Goal: Information Seeking & Learning: Compare options

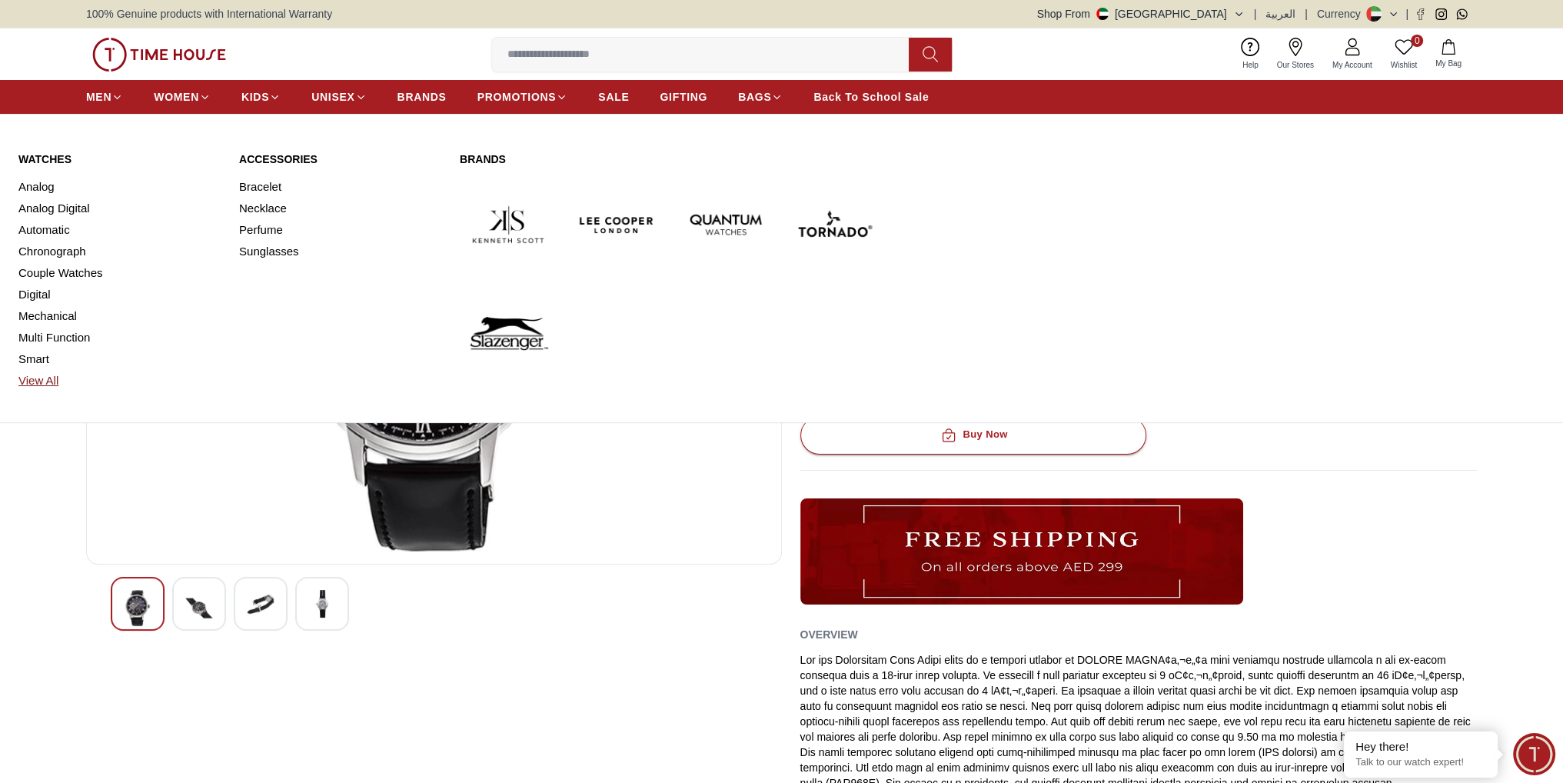
click at [47, 386] on link "View All" at bounding box center [119, 381] width 202 height 22
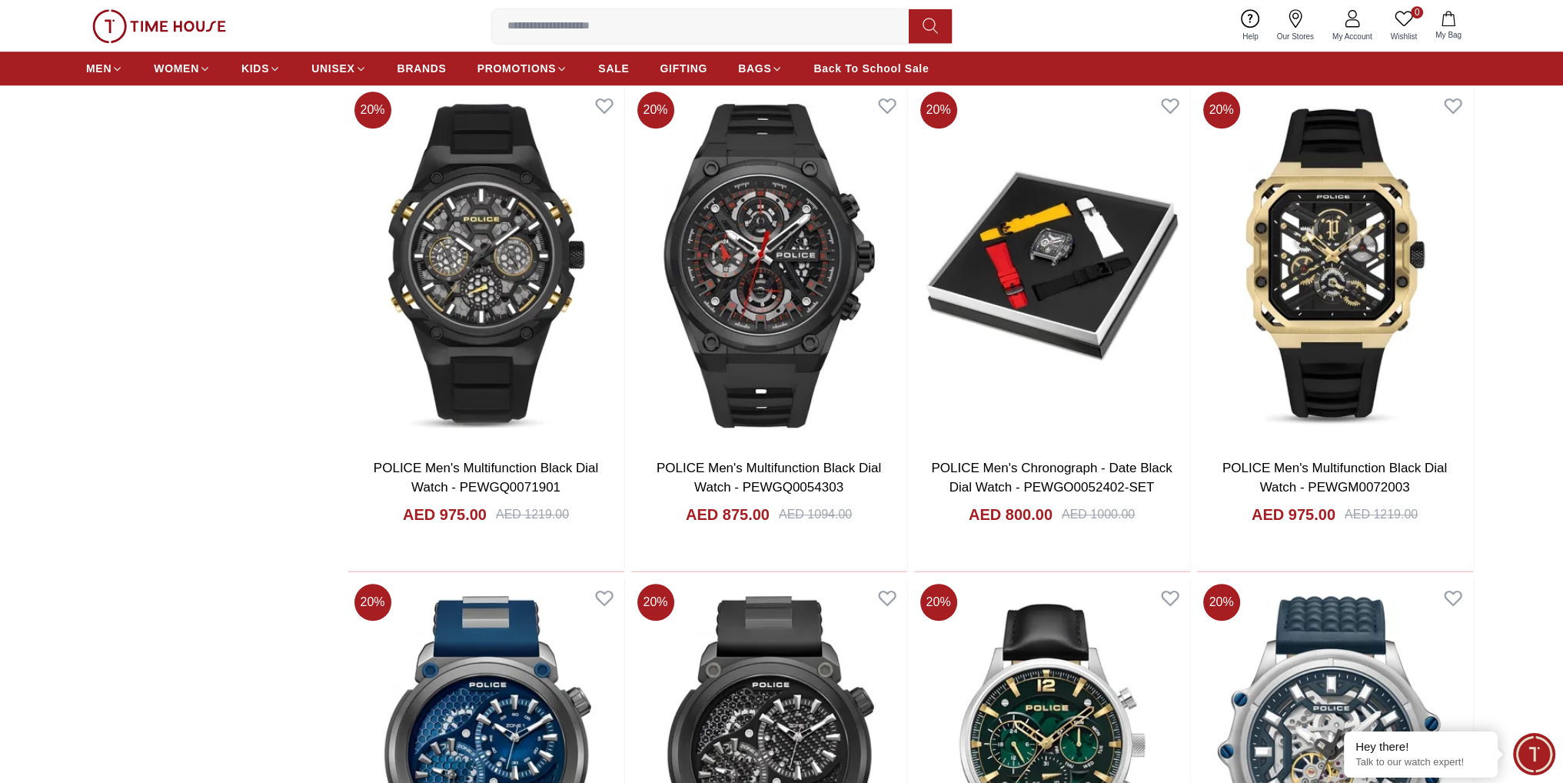
scroll to position [2230, 0]
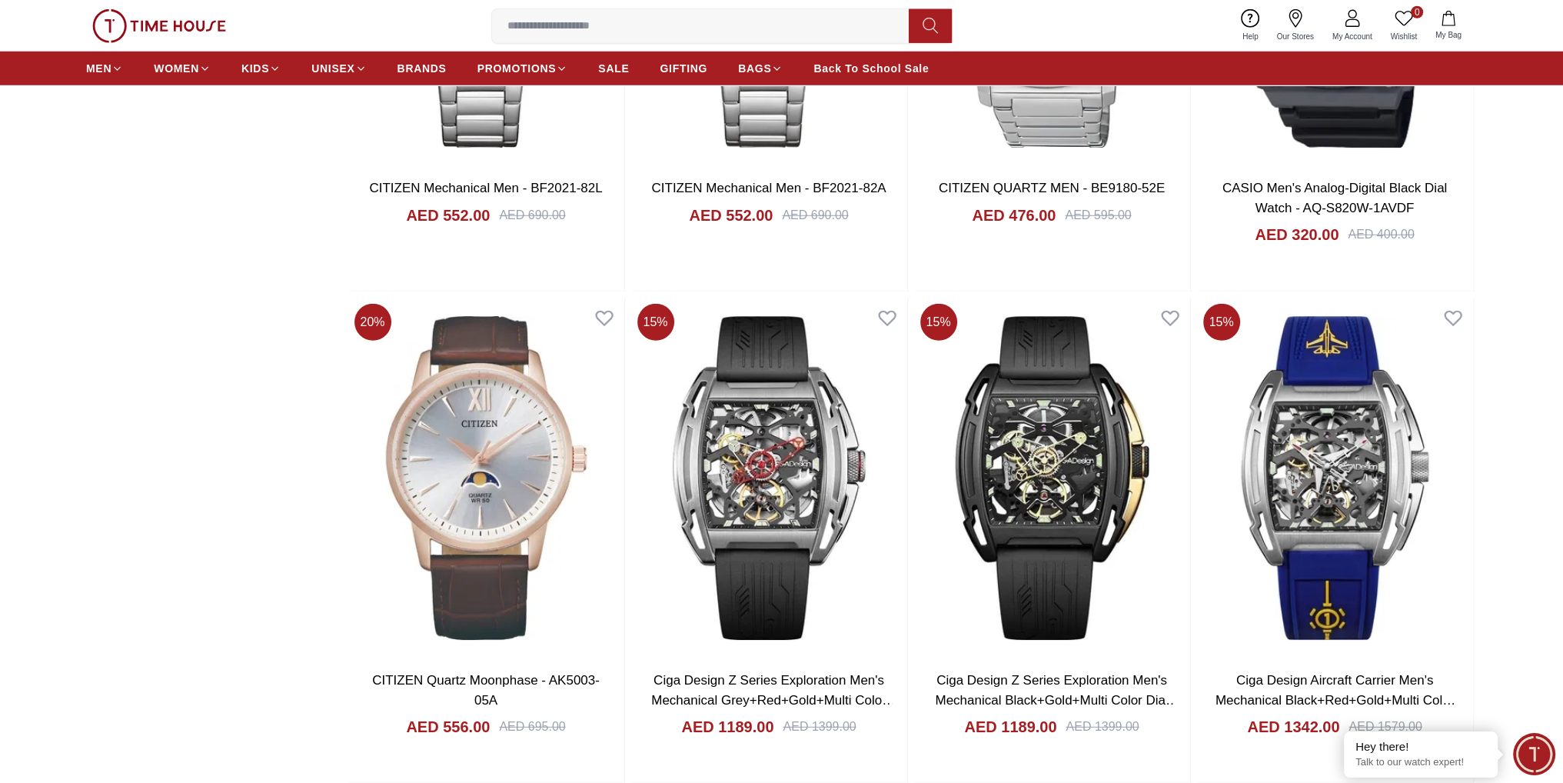
scroll to position [6151, 0]
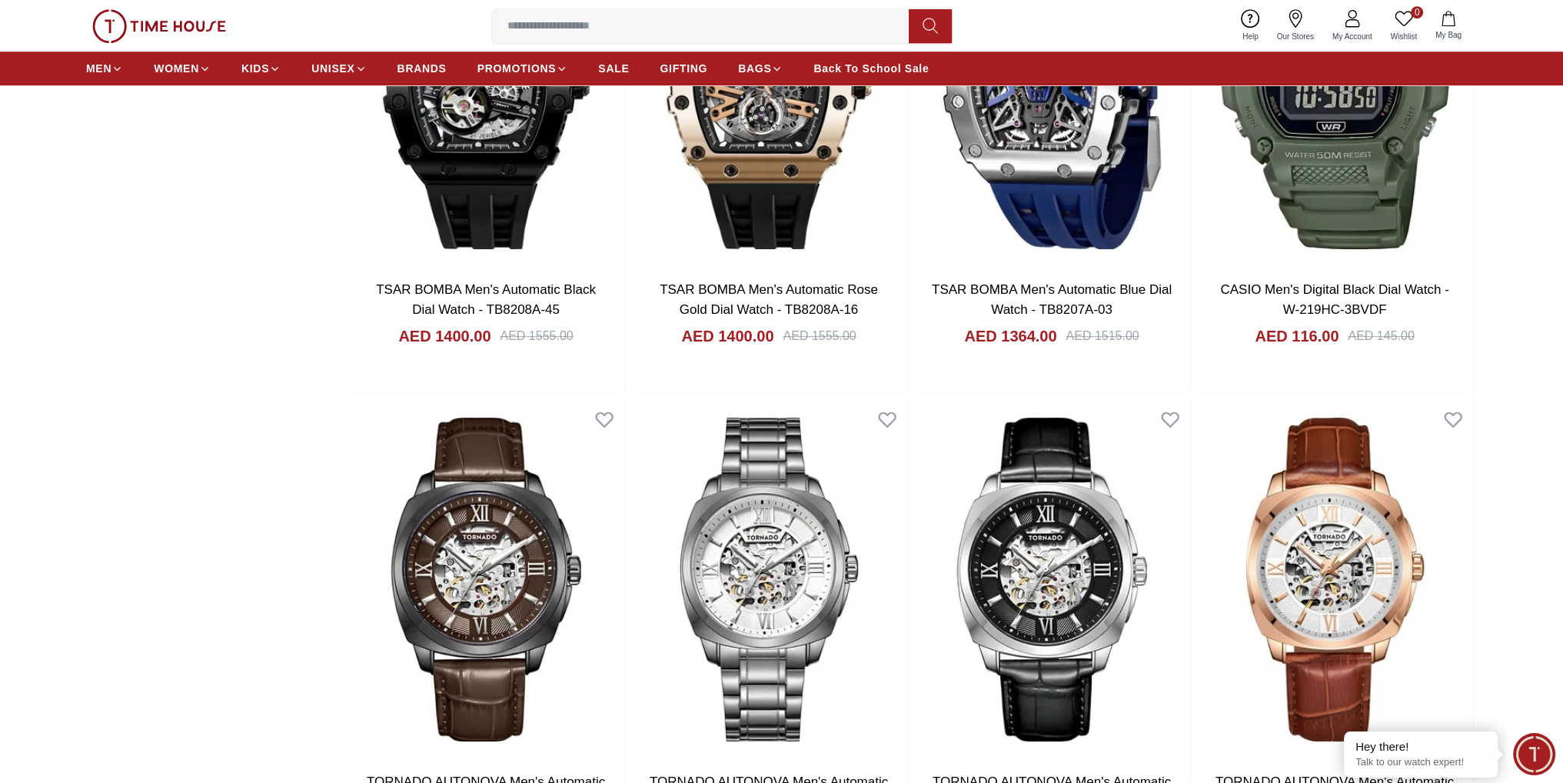
scroll to position [9381, 0]
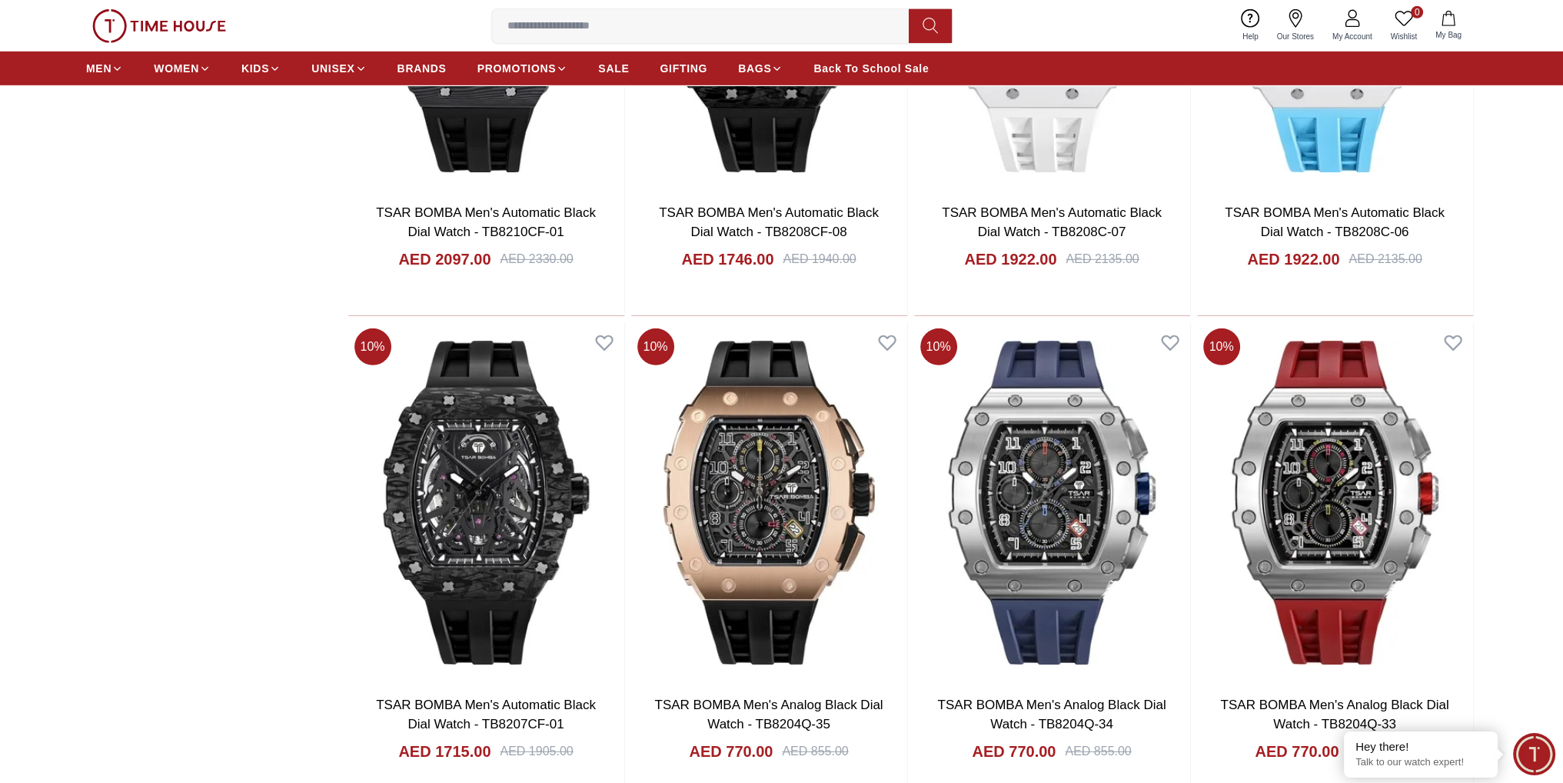
scroll to position [14686, 0]
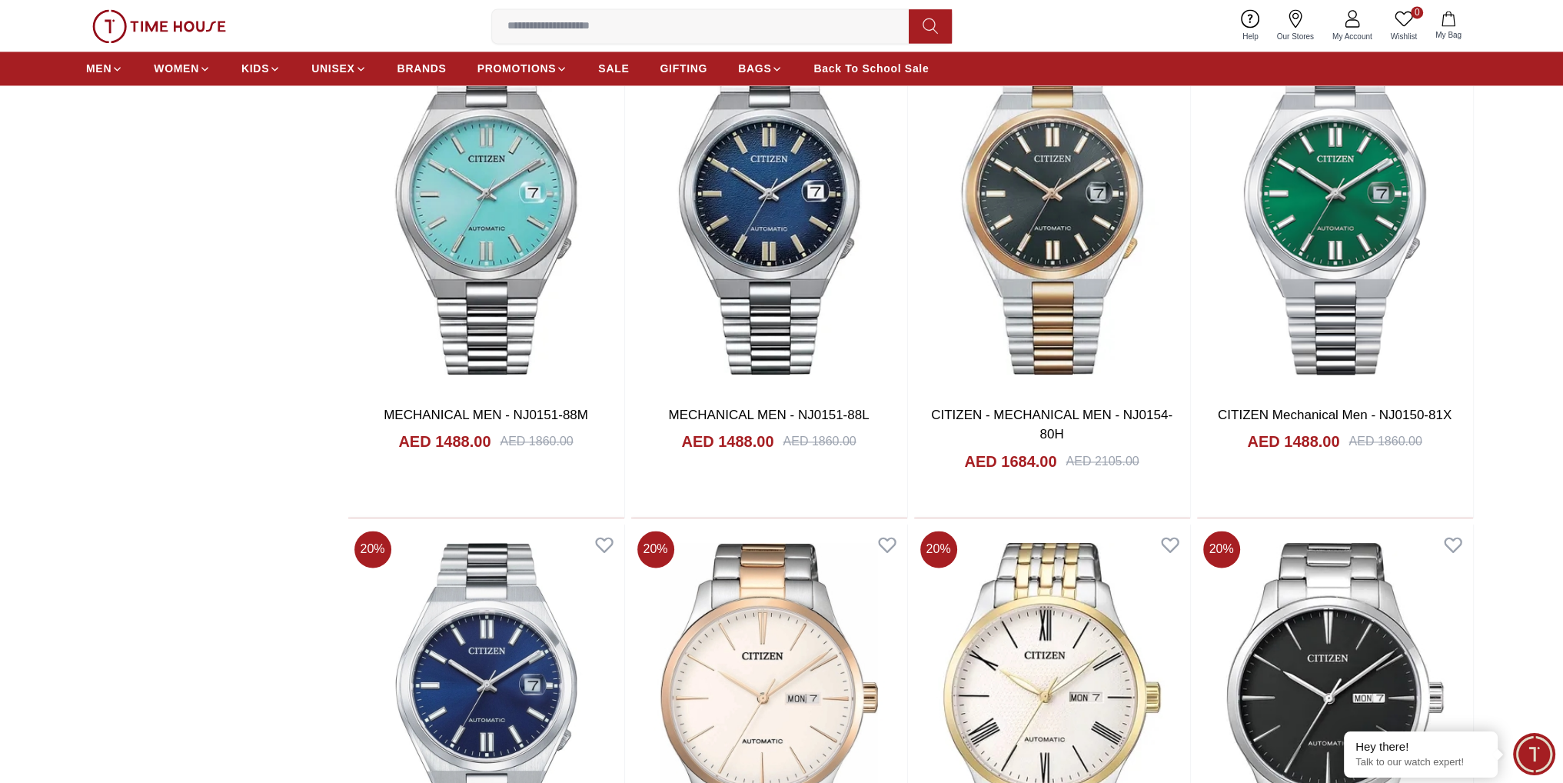
scroll to position [19146, 0]
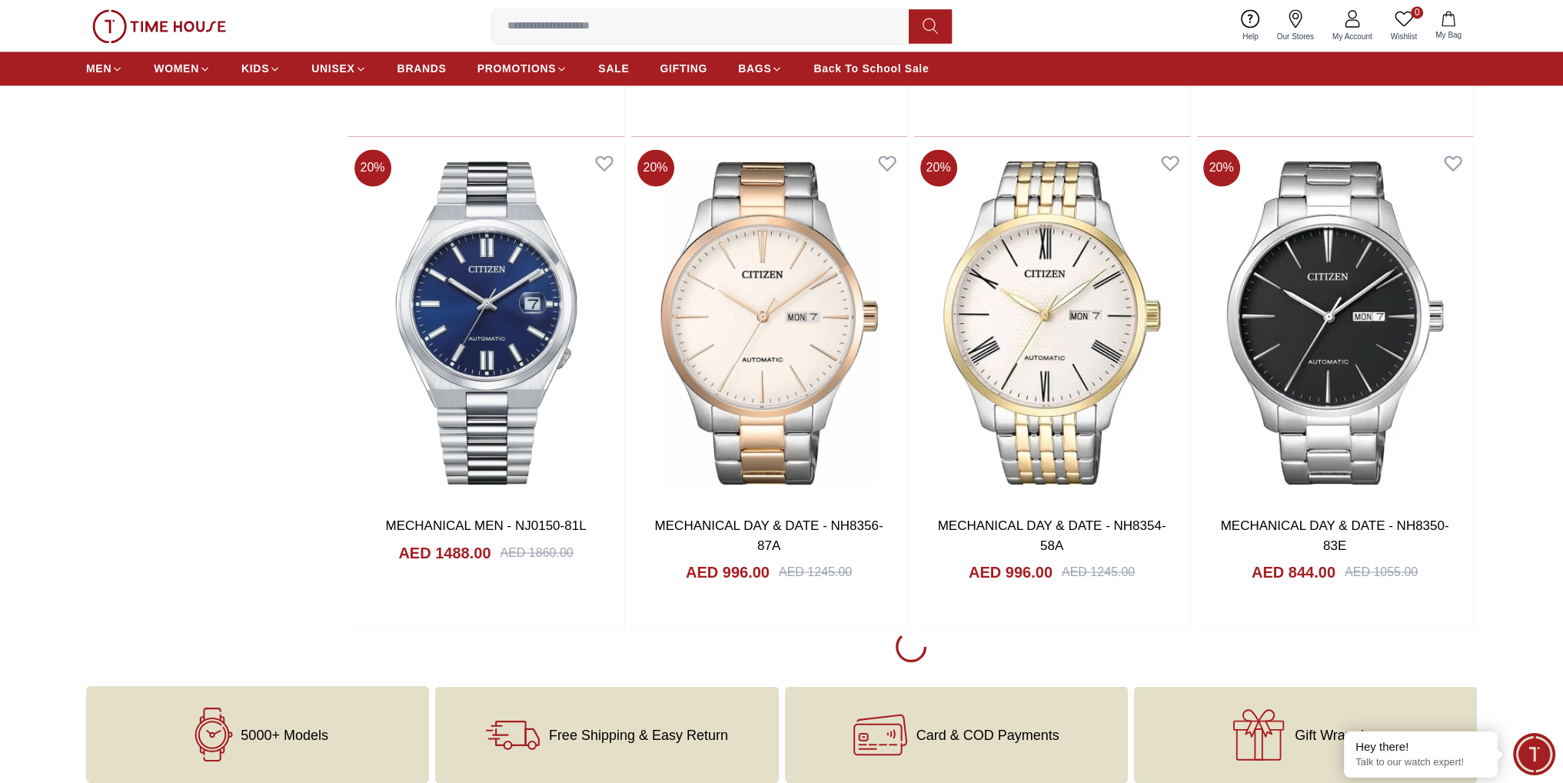
scroll to position [19607, 0]
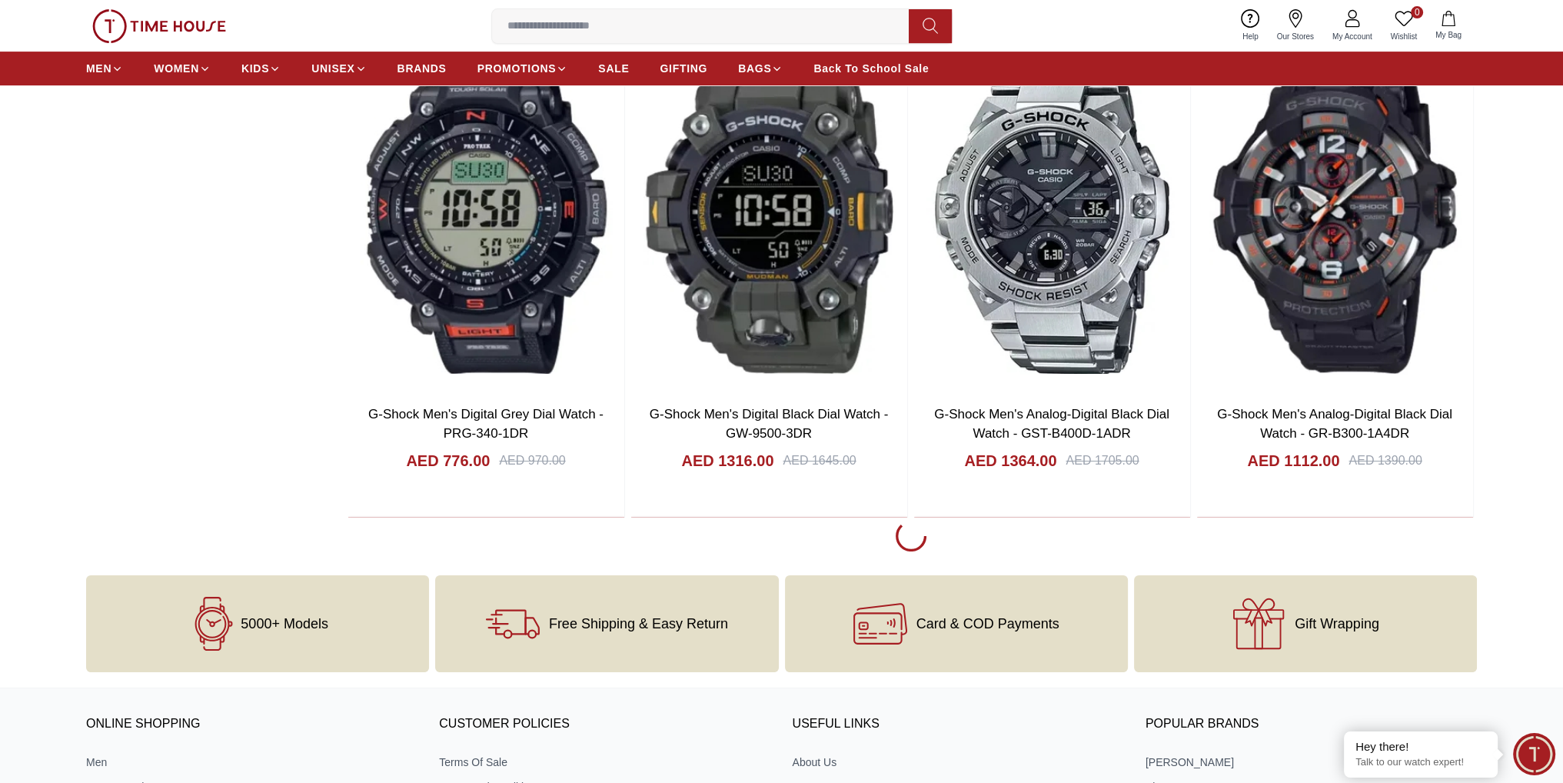
scroll to position [24451, 0]
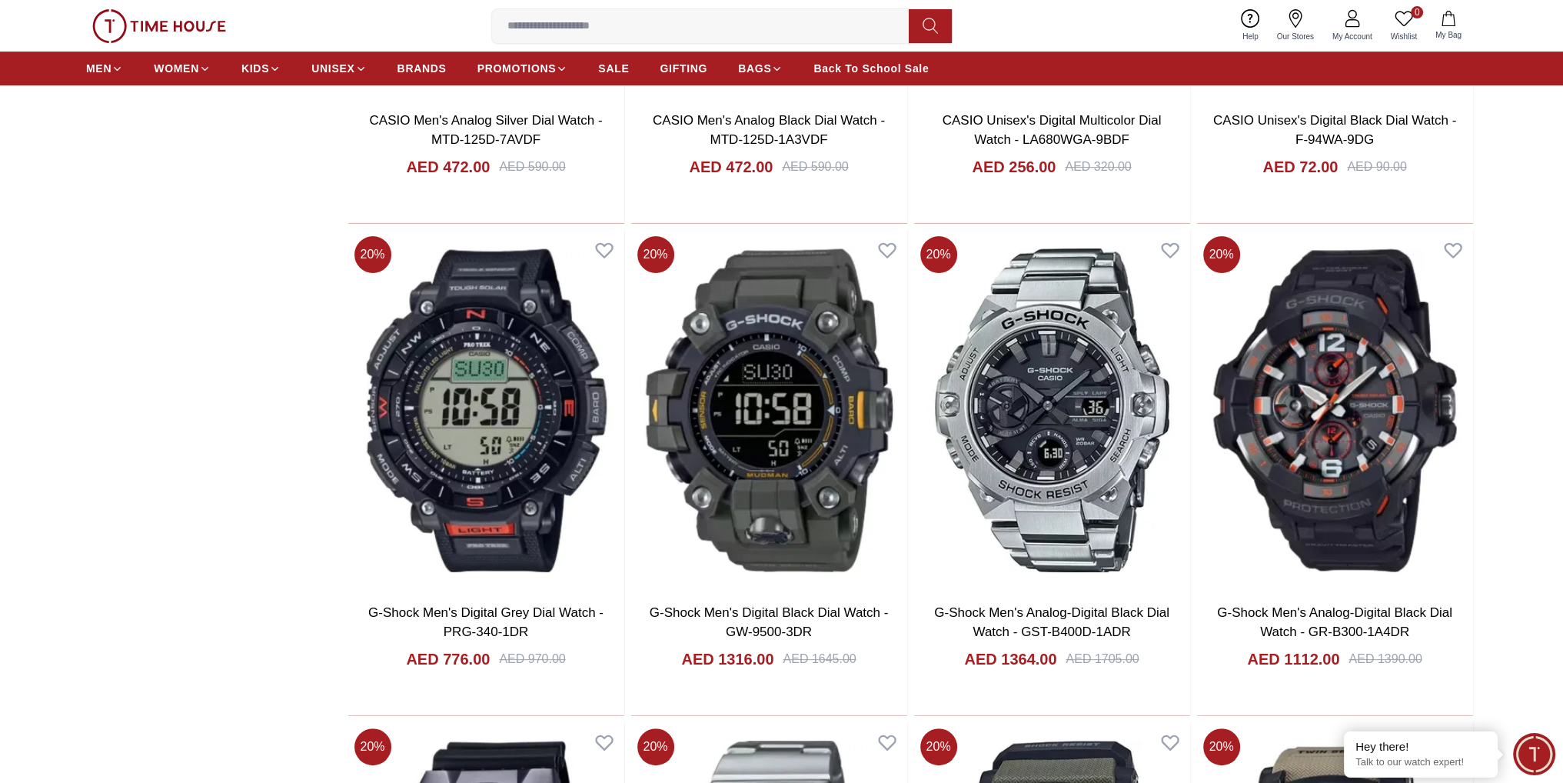
scroll to position [23913, 0]
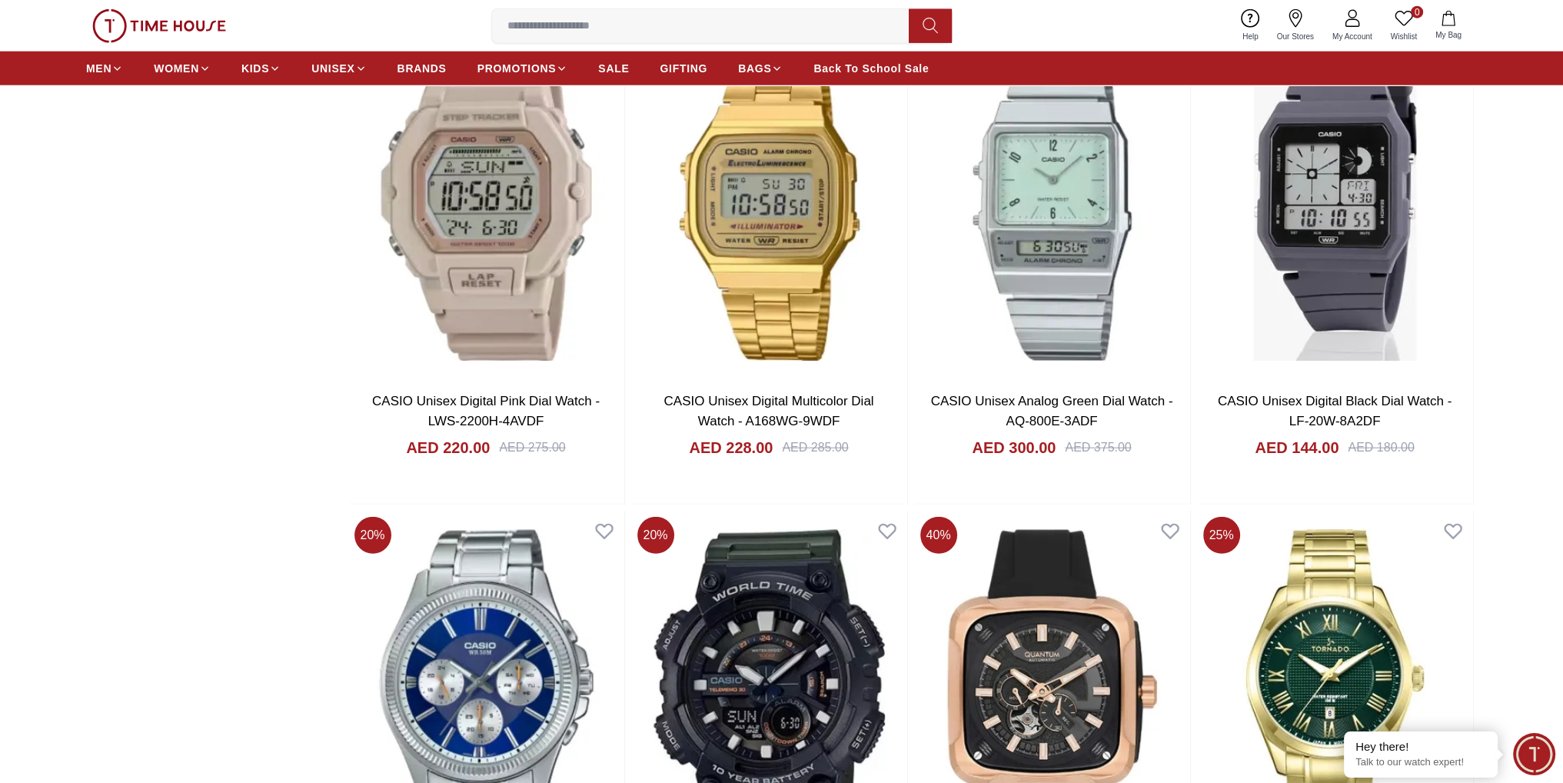
scroll to position [28988, 0]
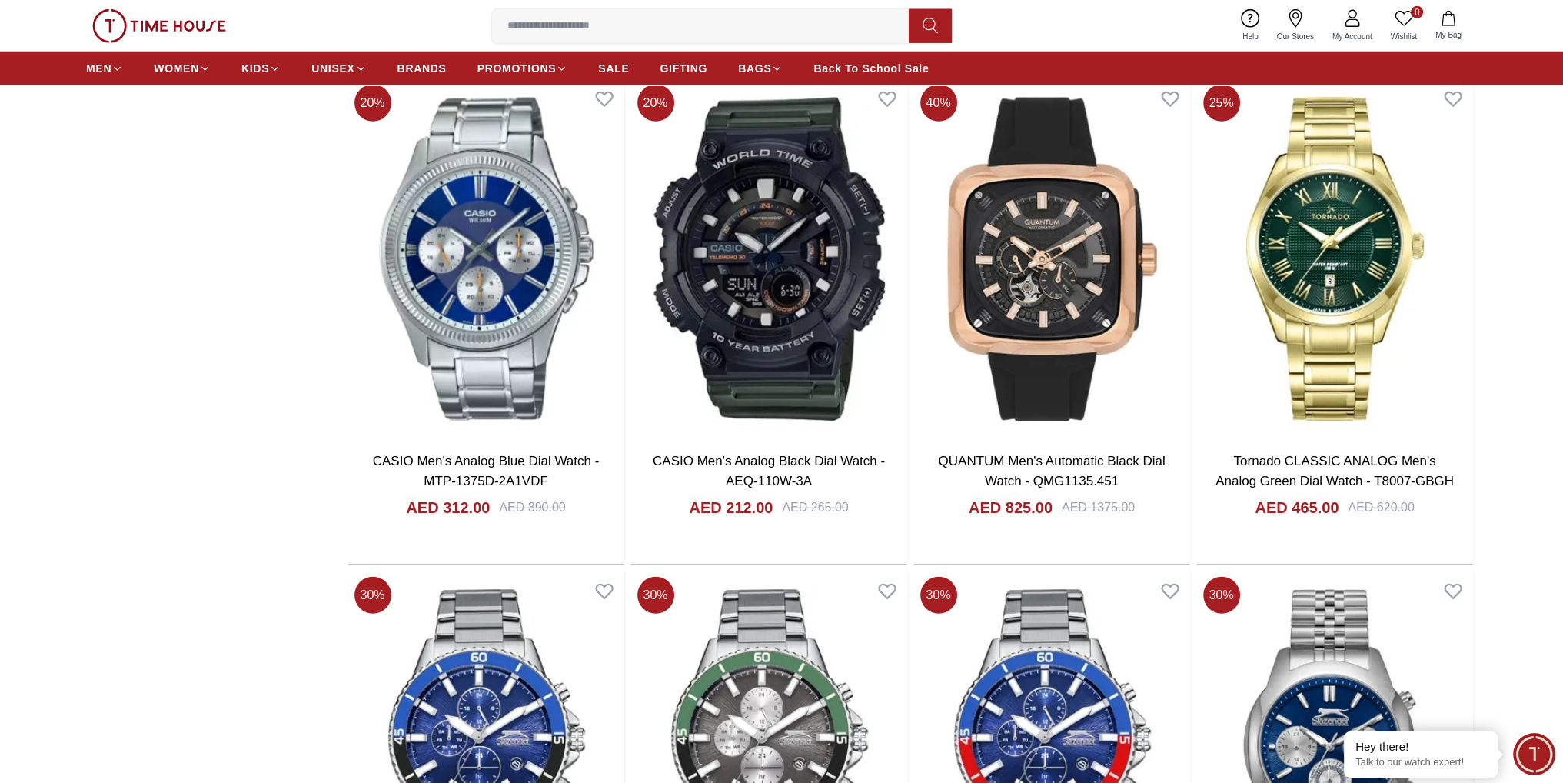
scroll to position [29295, 0]
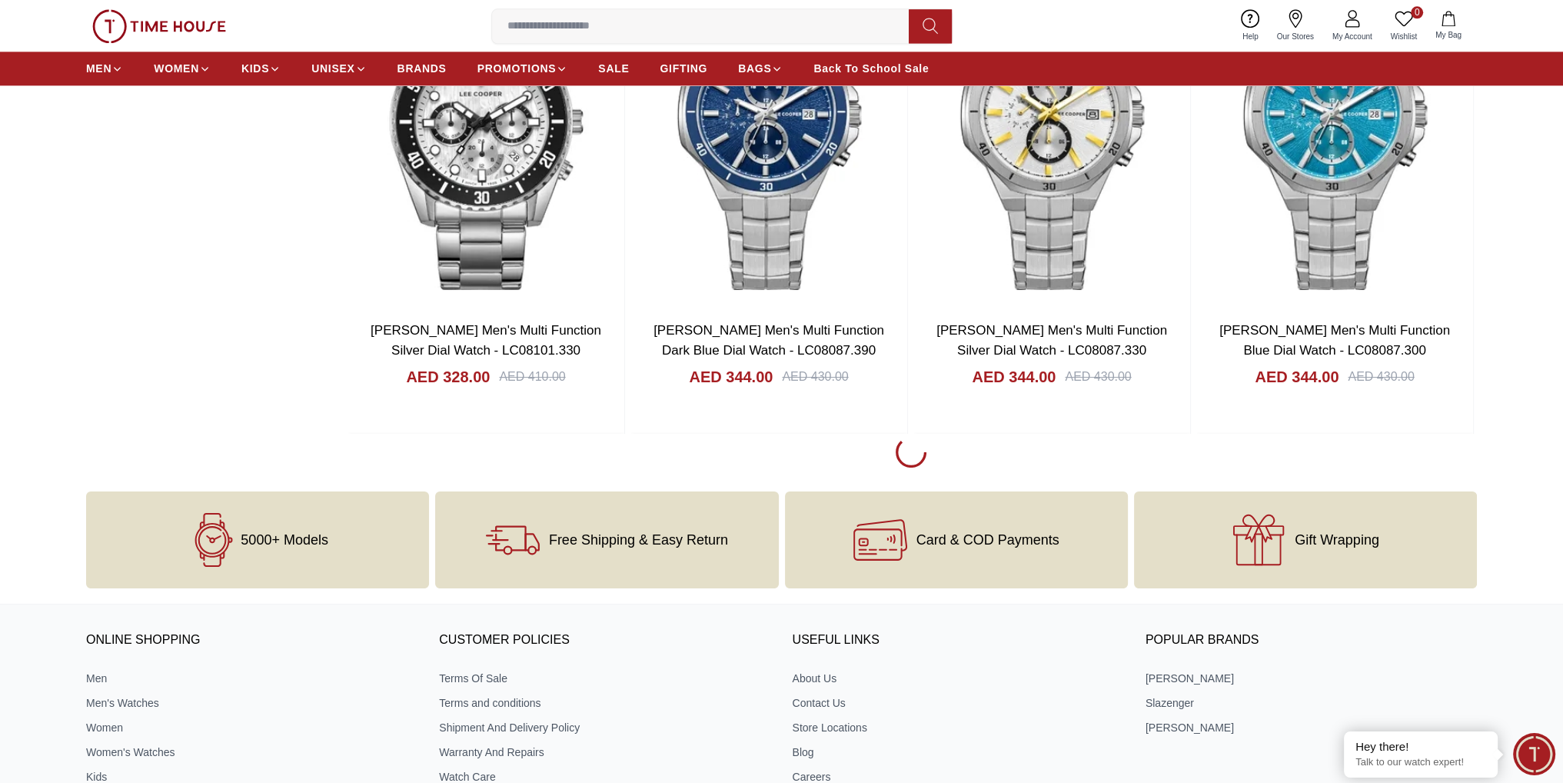
scroll to position [34139, 0]
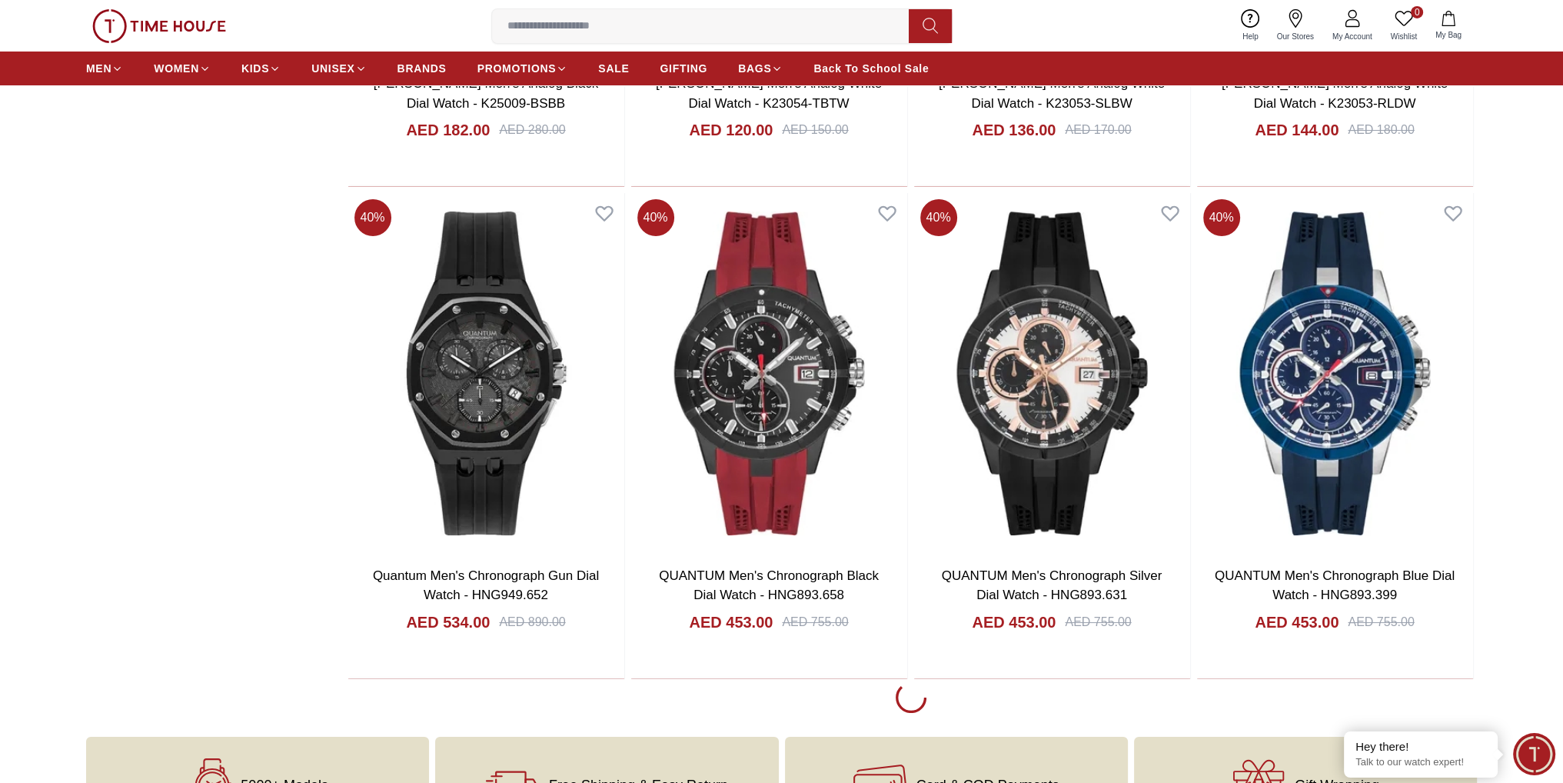
scroll to position [38907, 0]
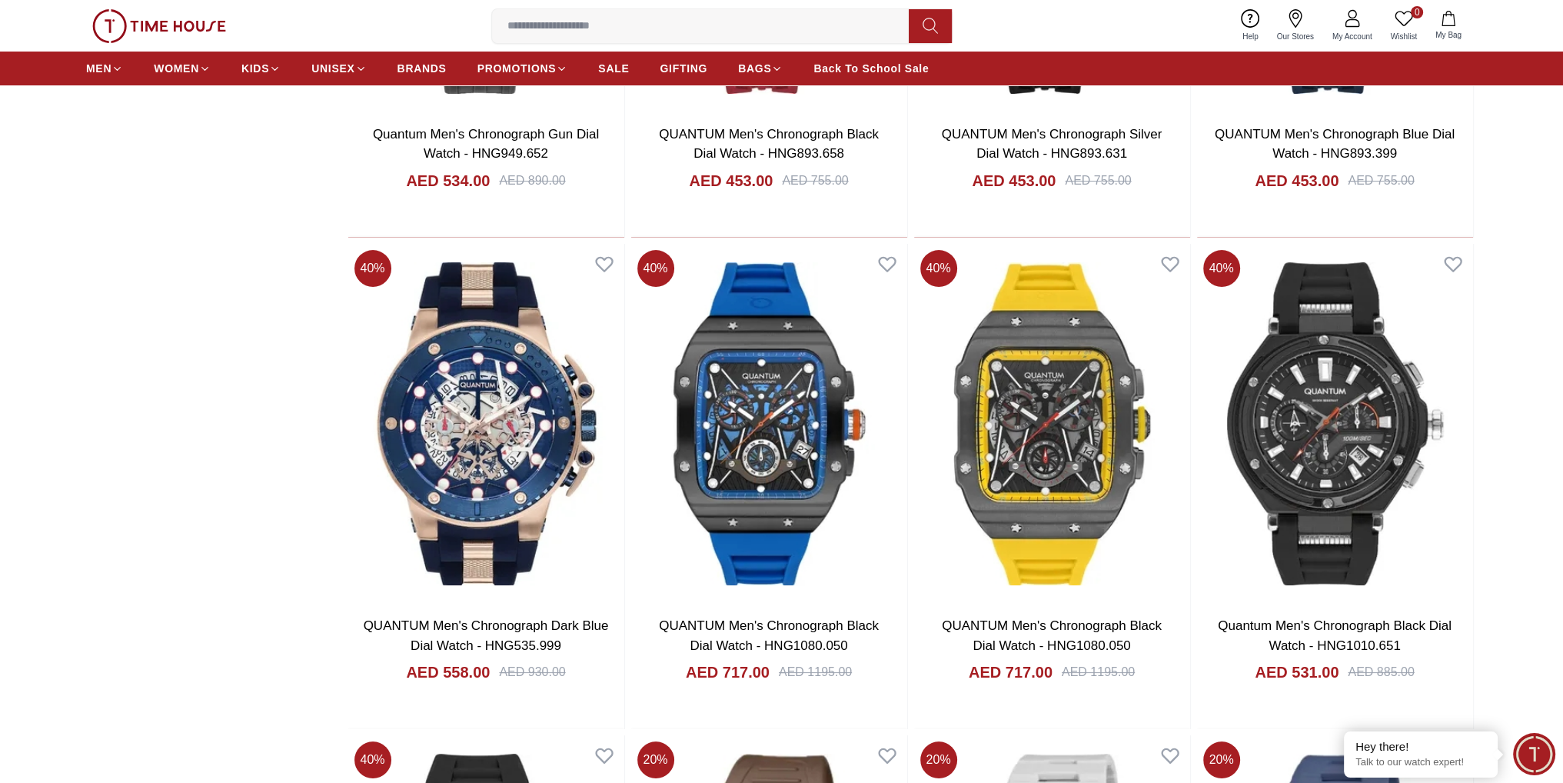
scroll to position [39291, 0]
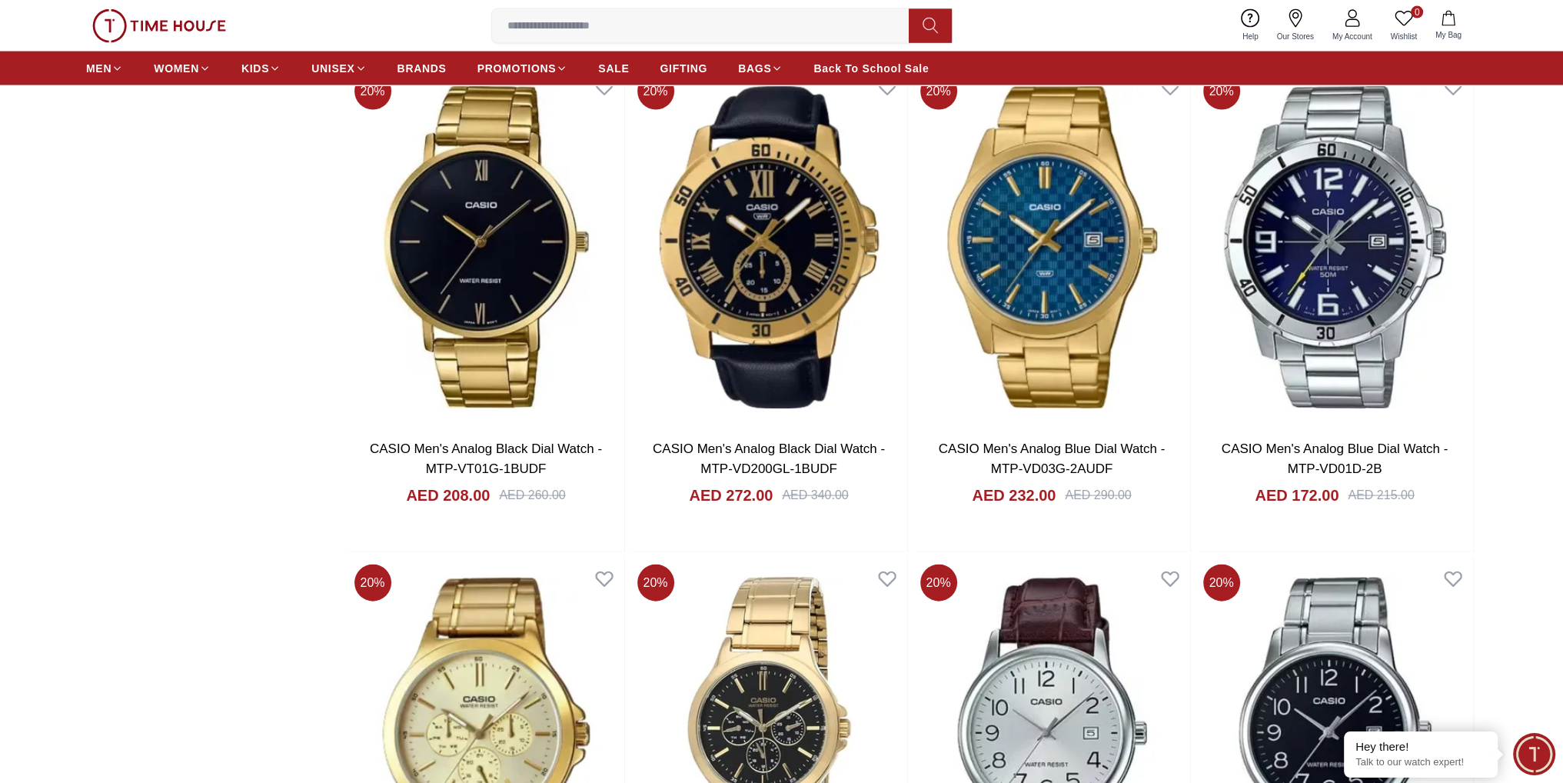
scroll to position [43828, 0]
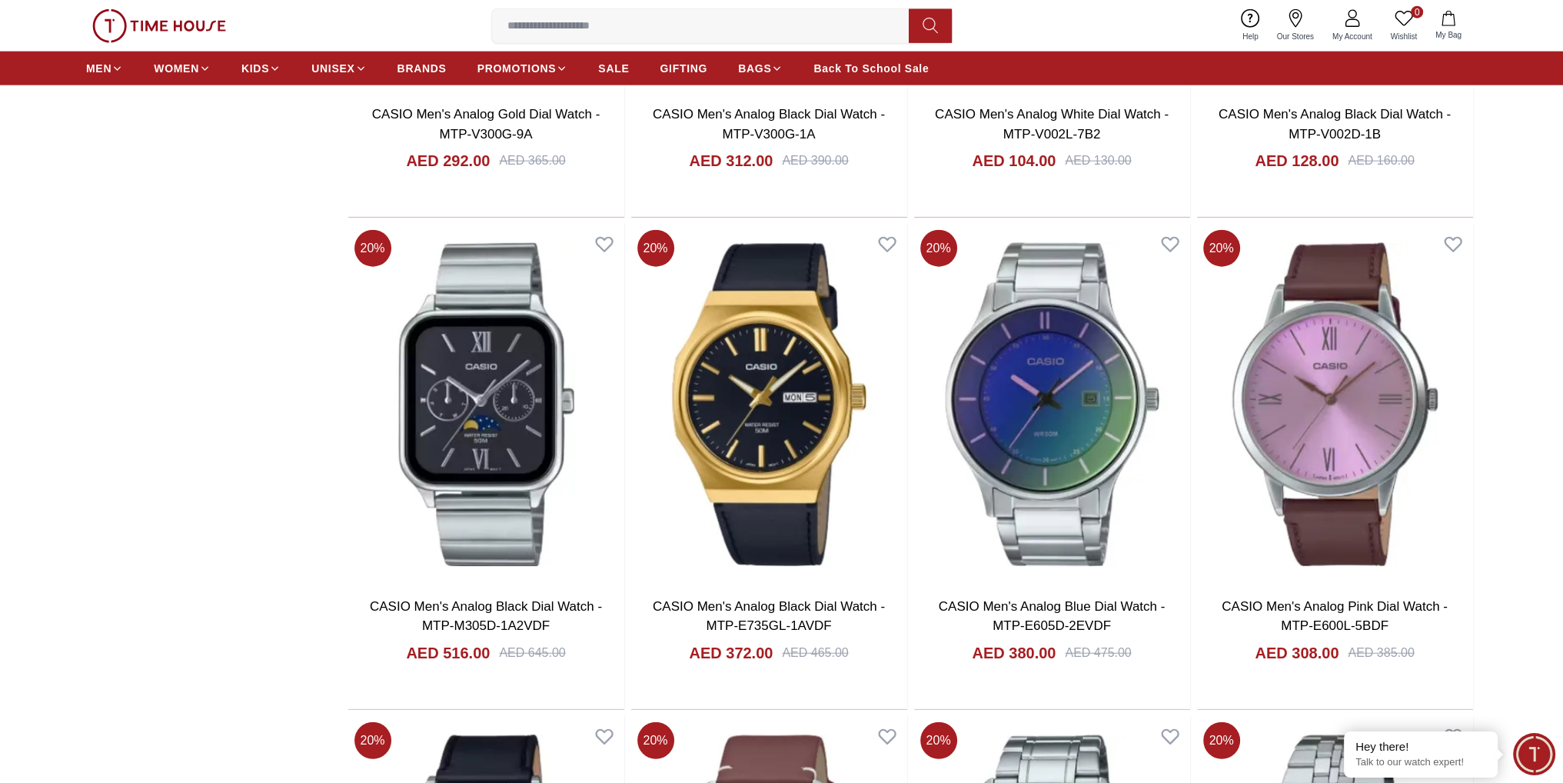
scroll to position [44212, 0]
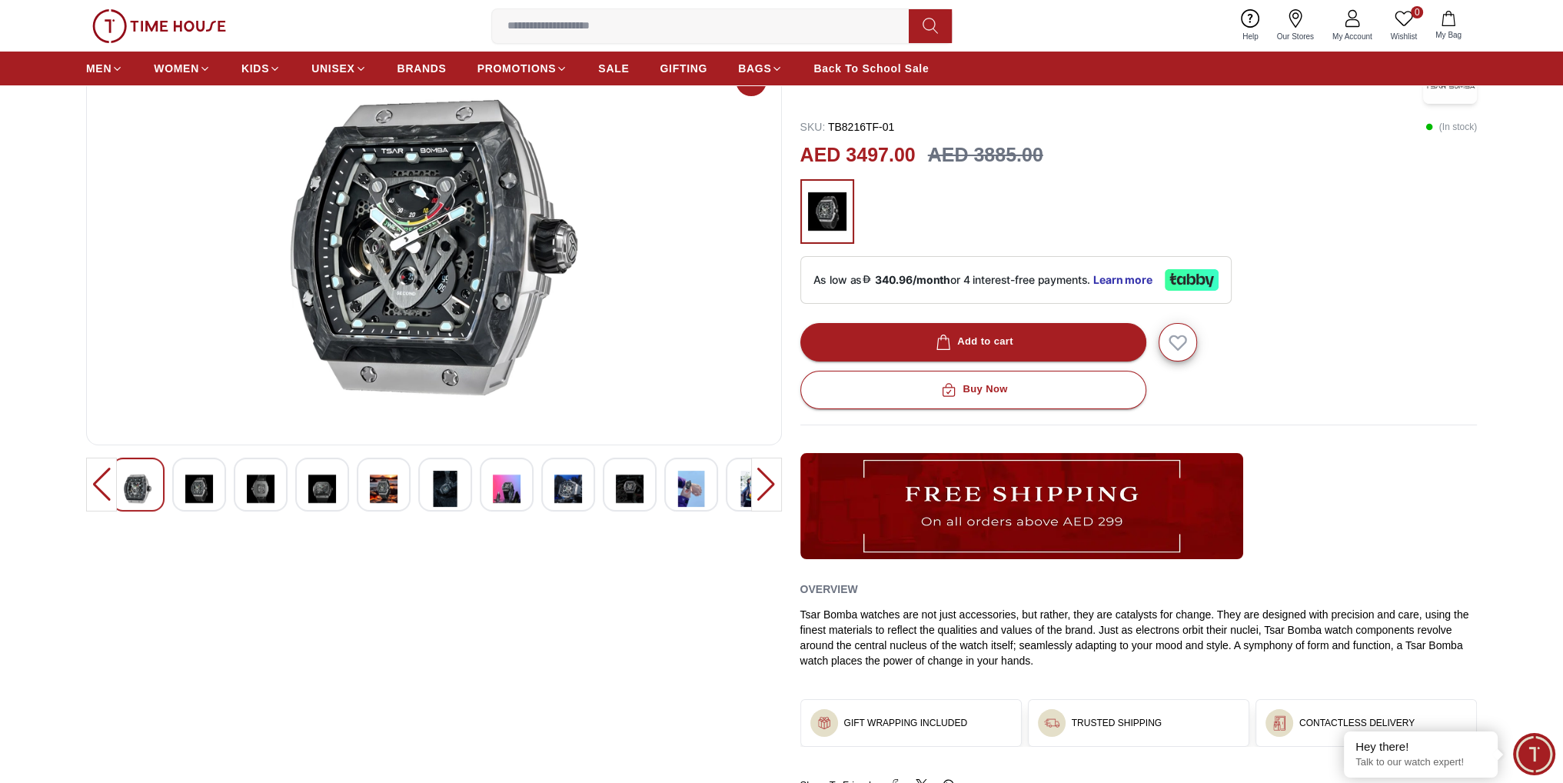
scroll to position [77, 0]
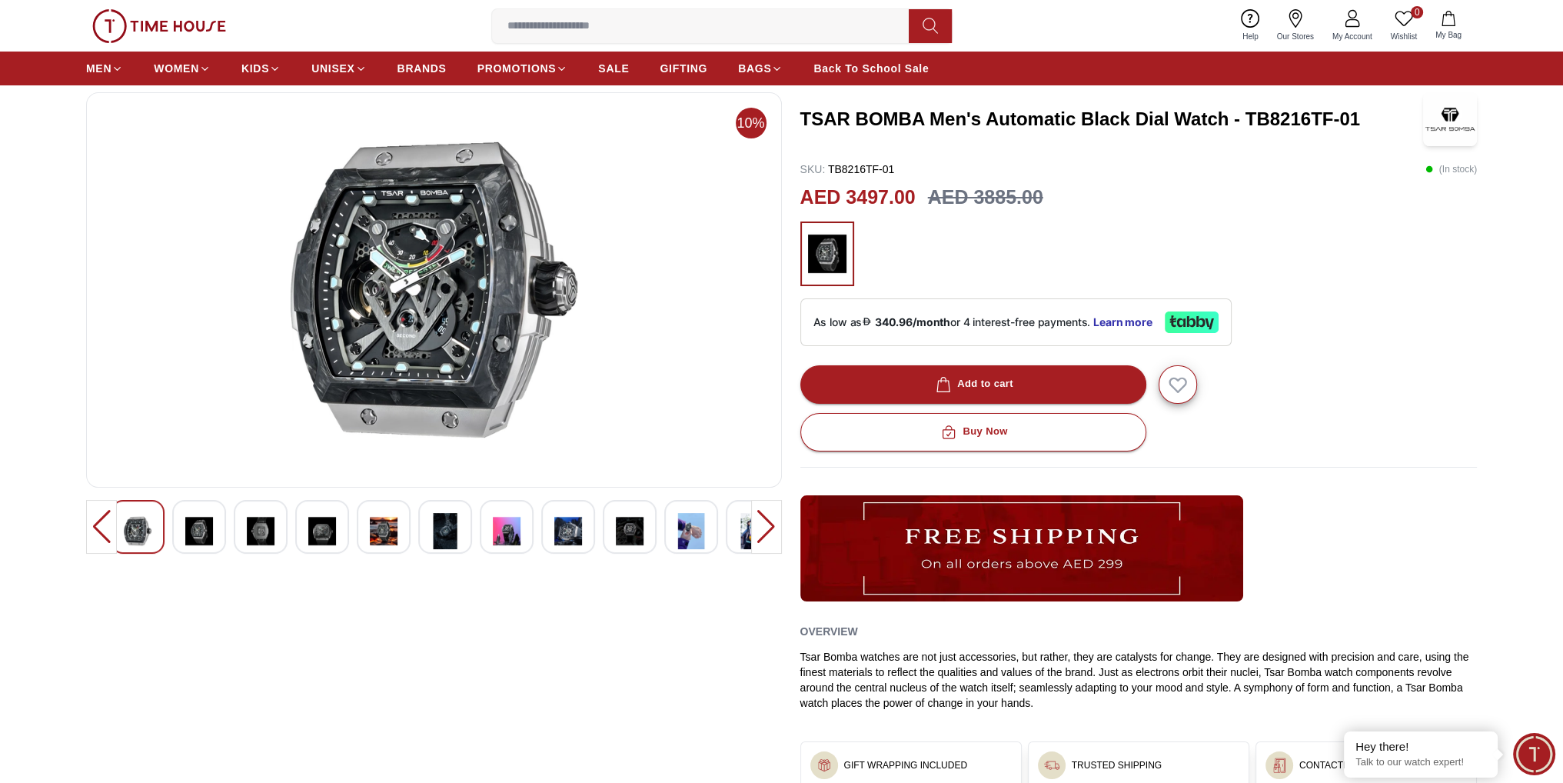
click at [274, 525] on div at bounding box center [261, 527] width 54 height 54
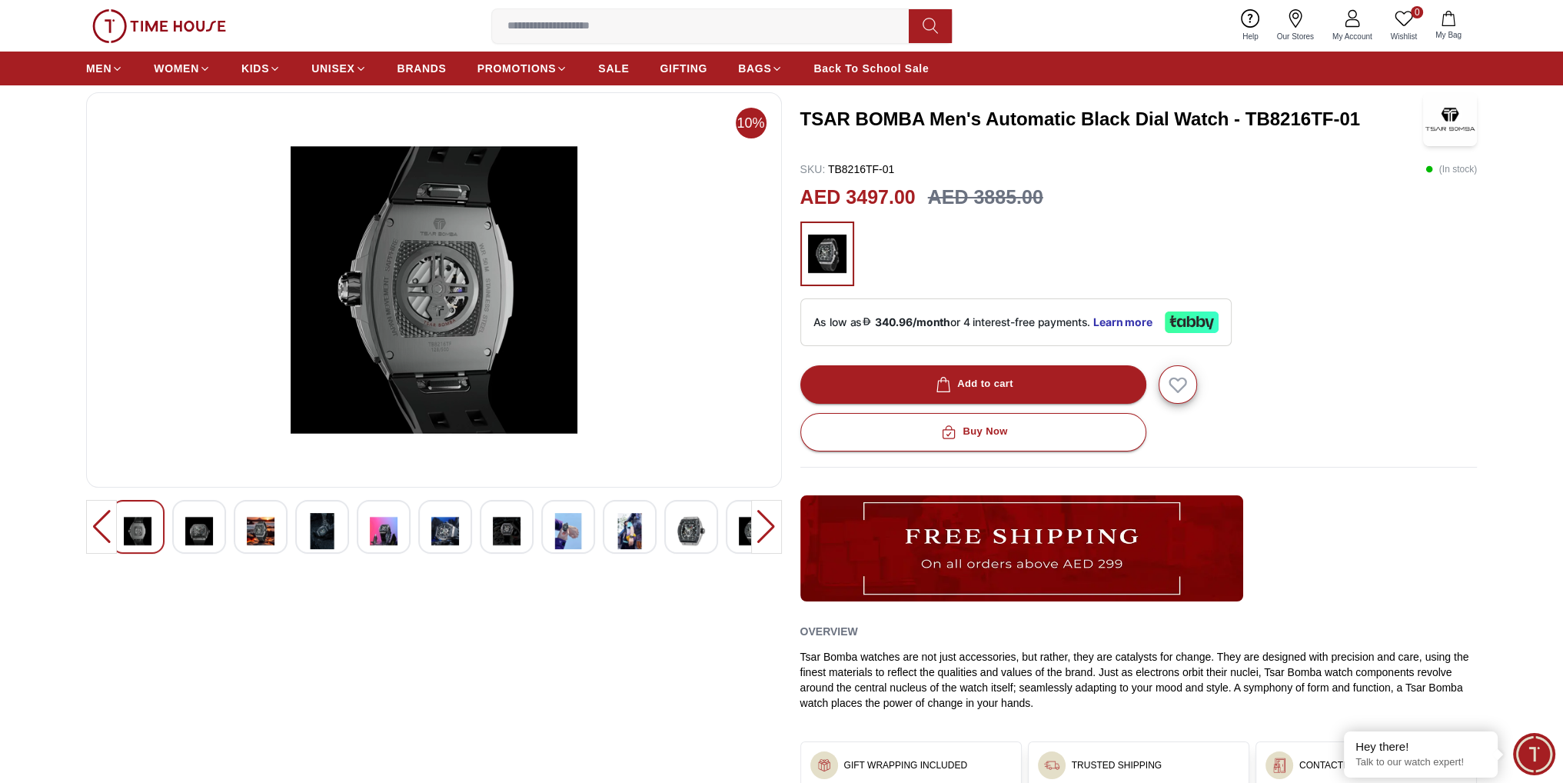
click at [683, 530] on img at bounding box center [691, 531] width 28 height 36
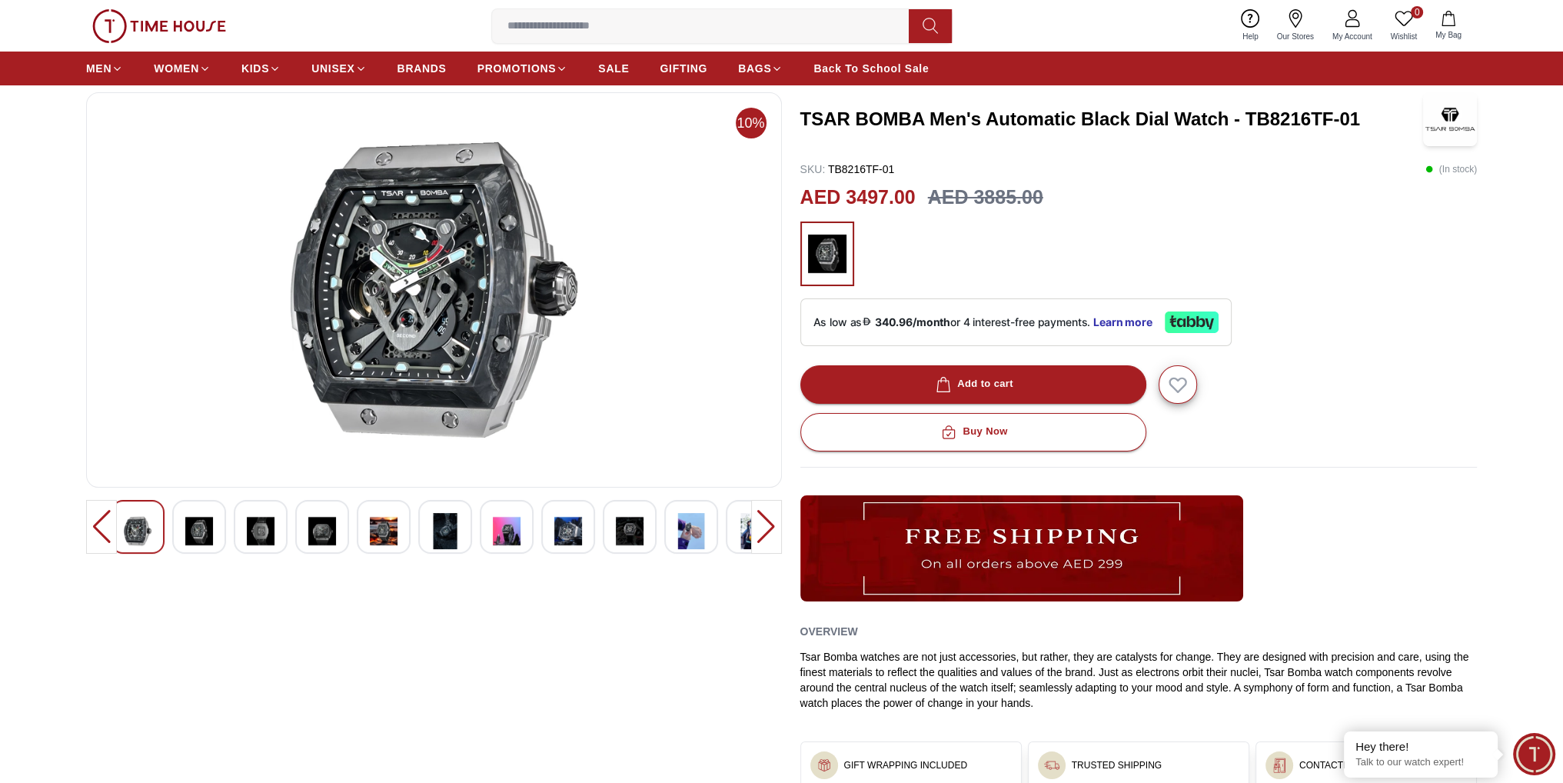
click at [512, 537] on img at bounding box center [507, 531] width 28 height 36
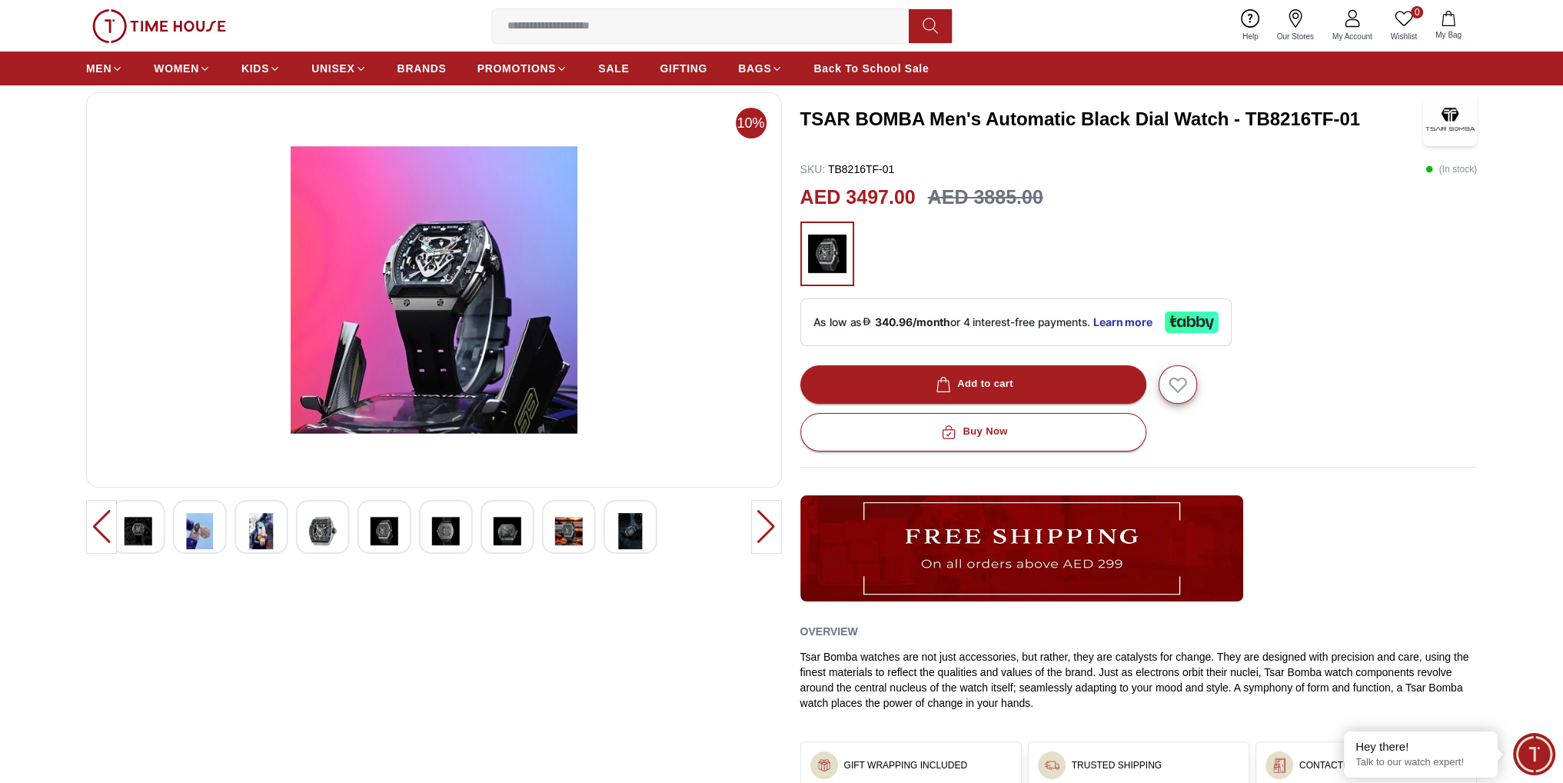
click at [375, 538] on div at bounding box center [311, 527] width 647 height 54
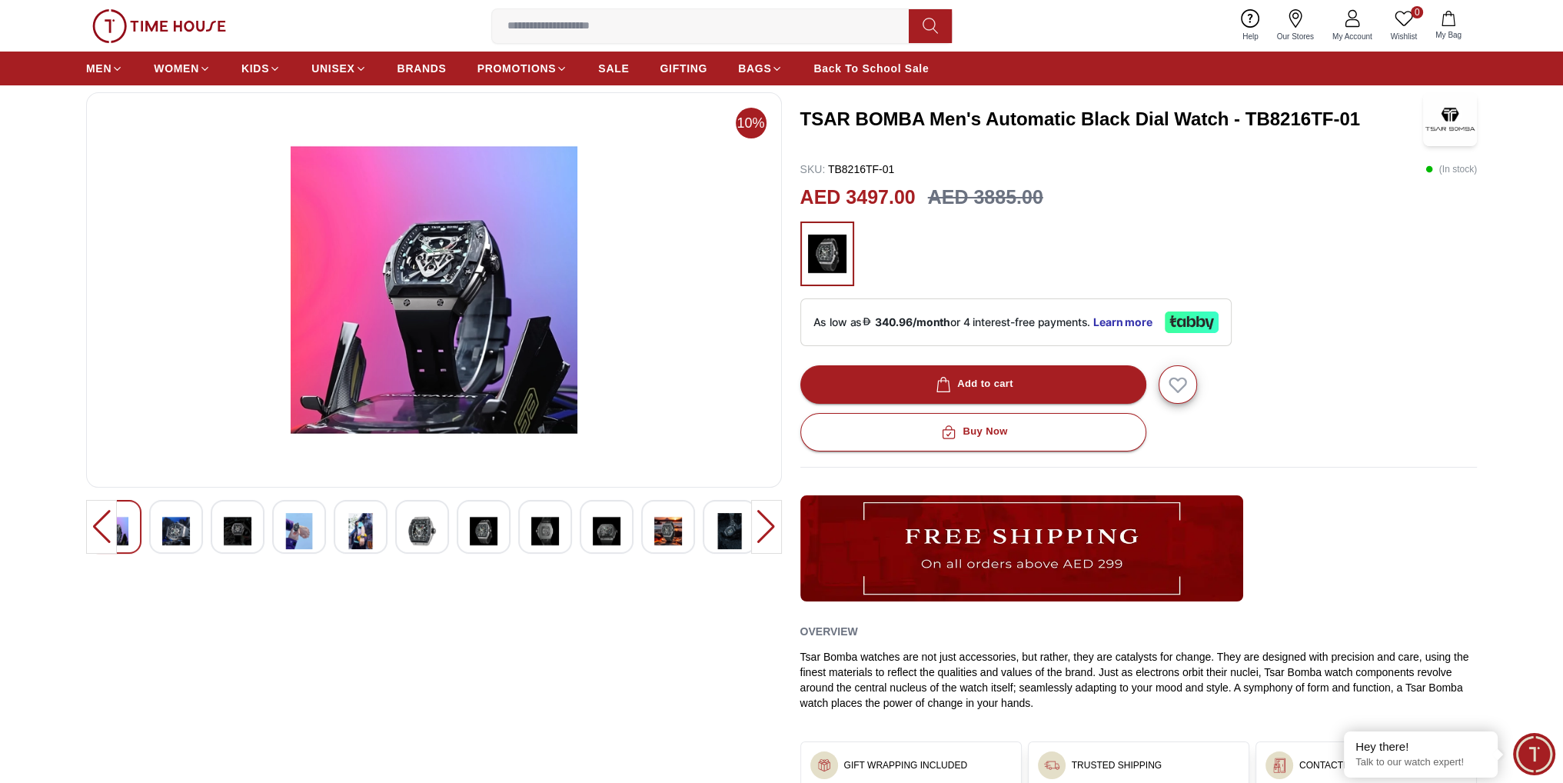
click at [290, 532] on img at bounding box center [299, 531] width 28 height 36
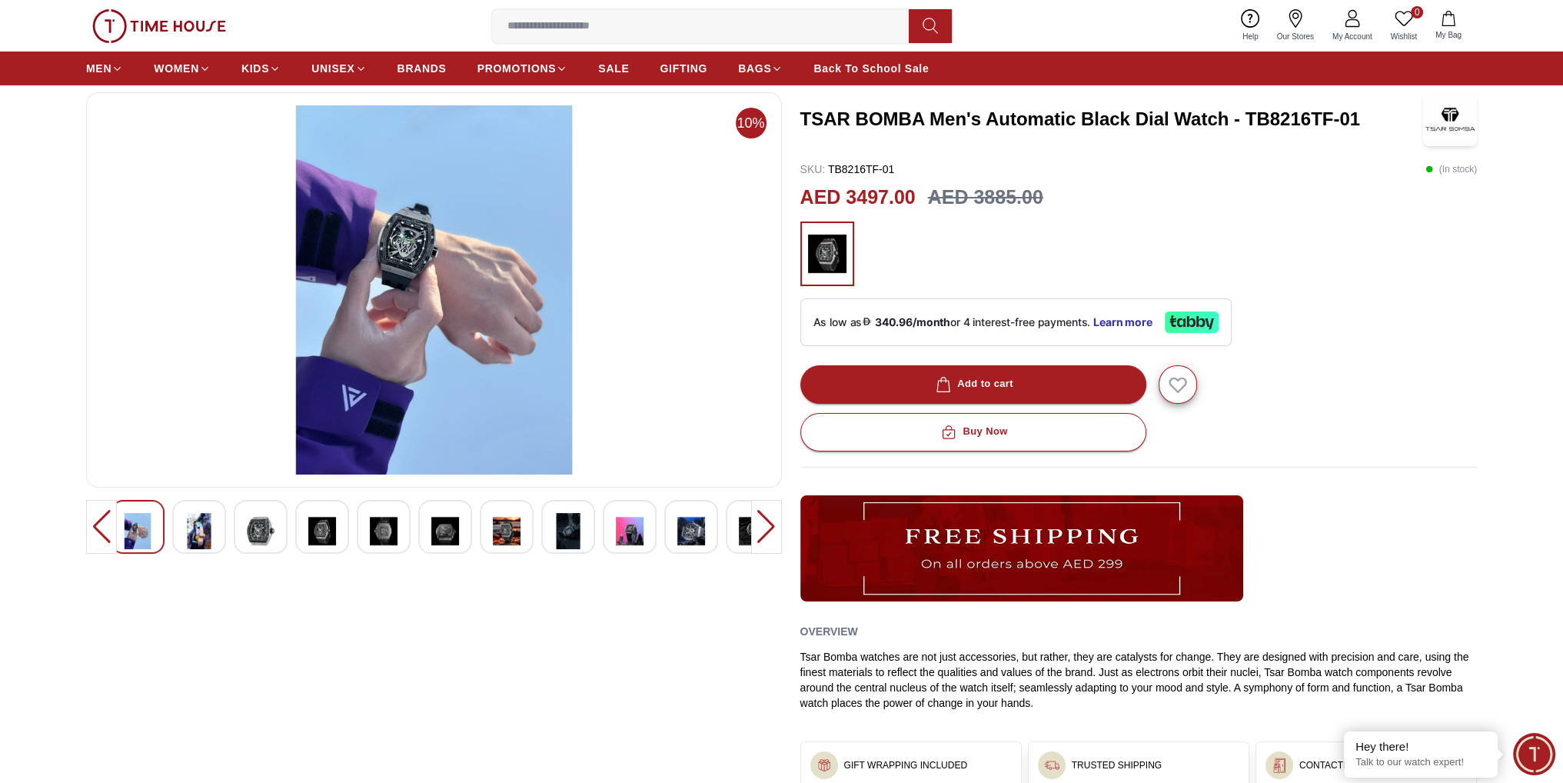
click at [271, 532] on img at bounding box center [261, 531] width 28 height 36
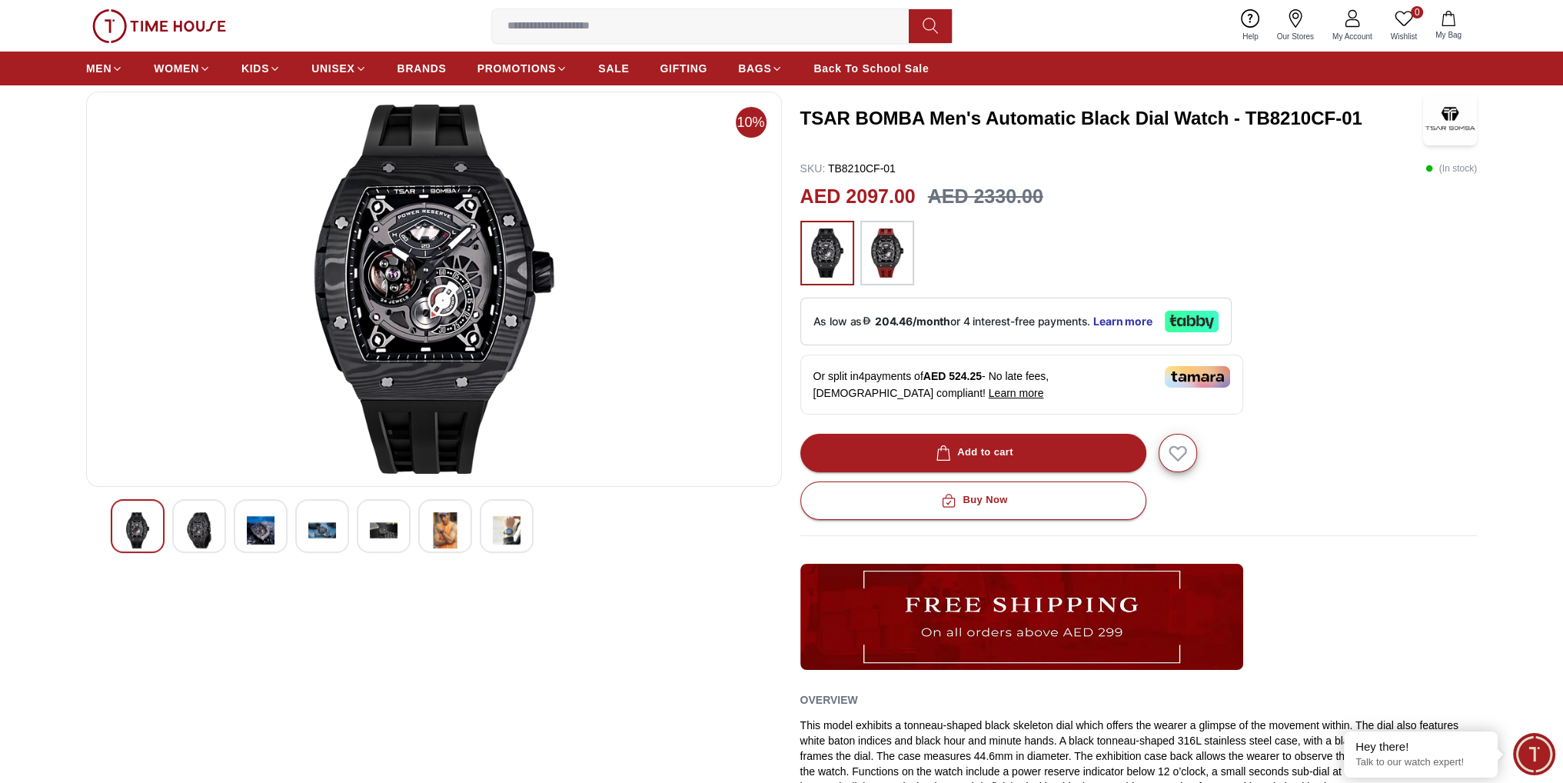
scroll to position [77, 0]
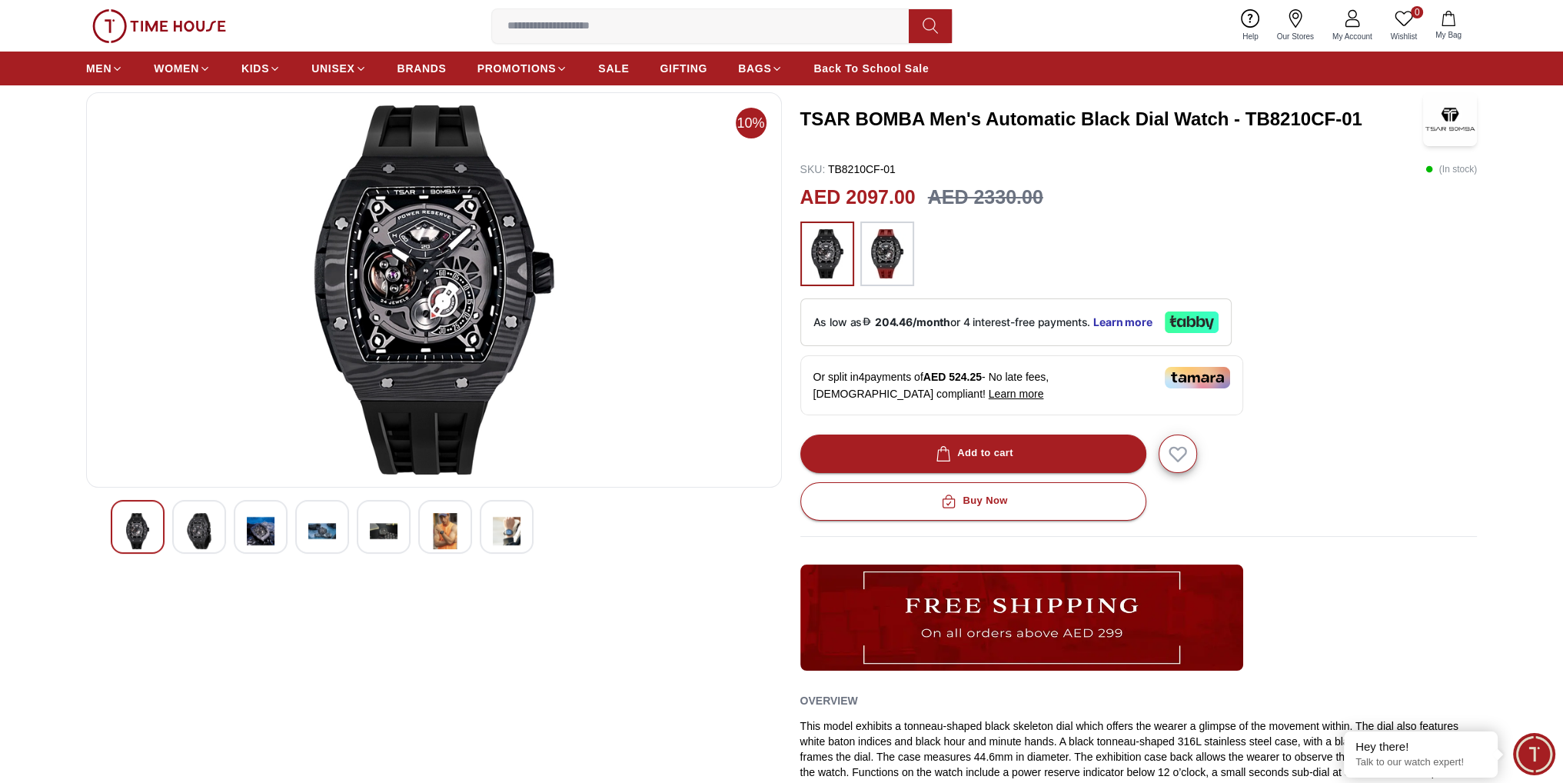
click at [214, 542] on div at bounding box center [199, 527] width 54 height 54
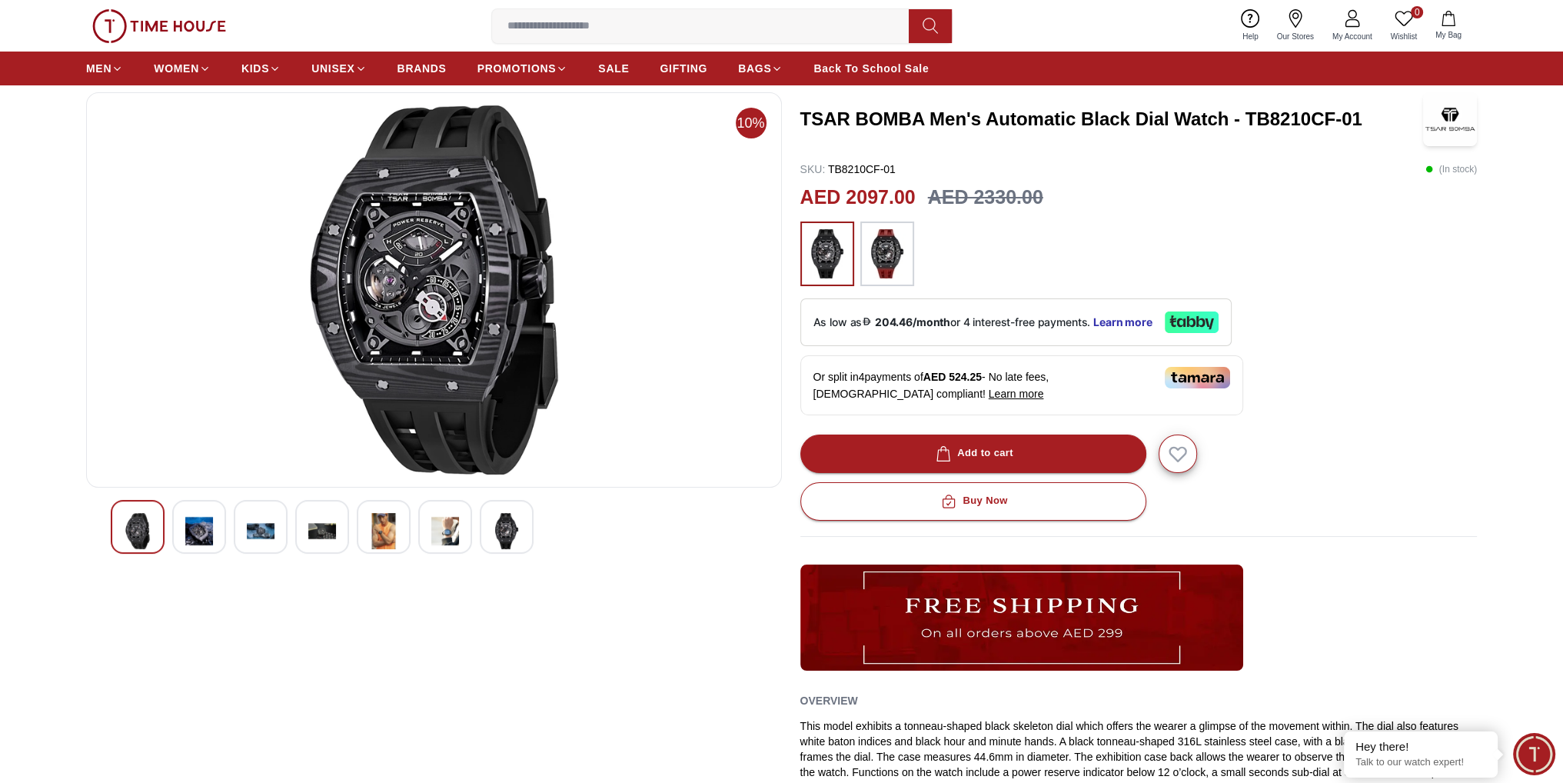
click at [261, 539] on img at bounding box center [261, 531] width 28 height 36
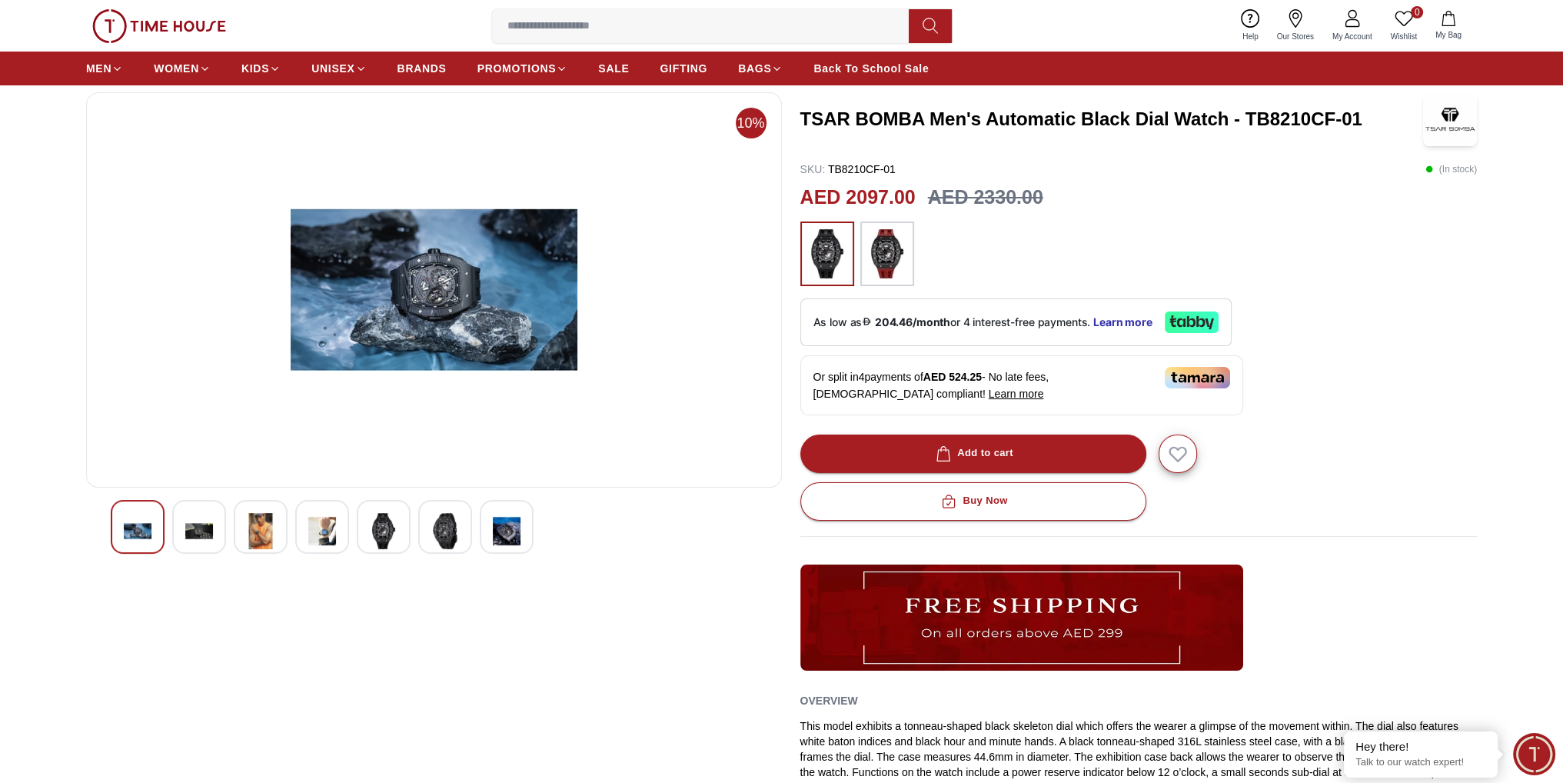
click at [304, 535] on div at bounding box center [322, 527] width 54 height 54
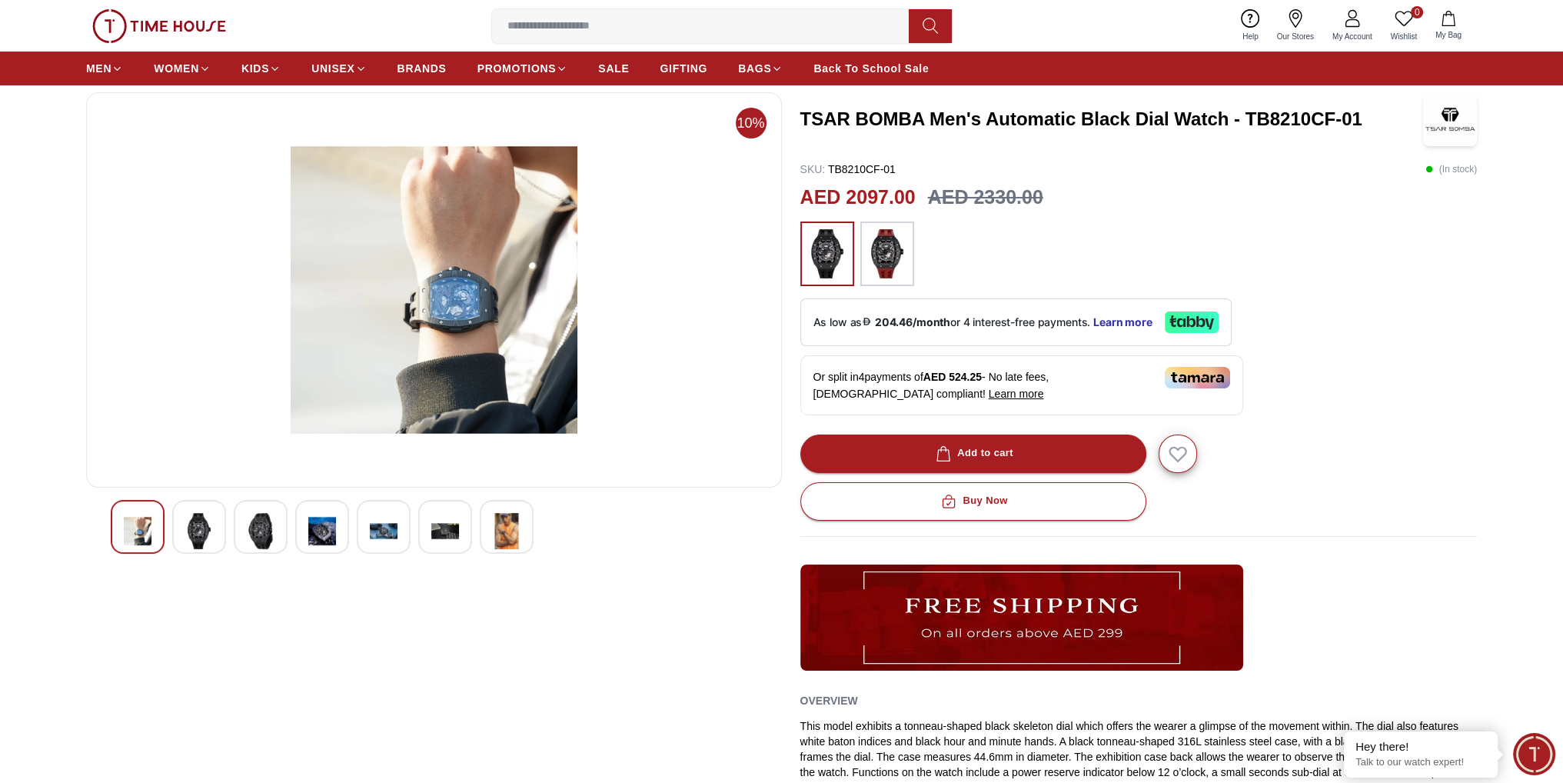
click at [326, 539] on img at bounding box center [322, 531] width 28 height 36
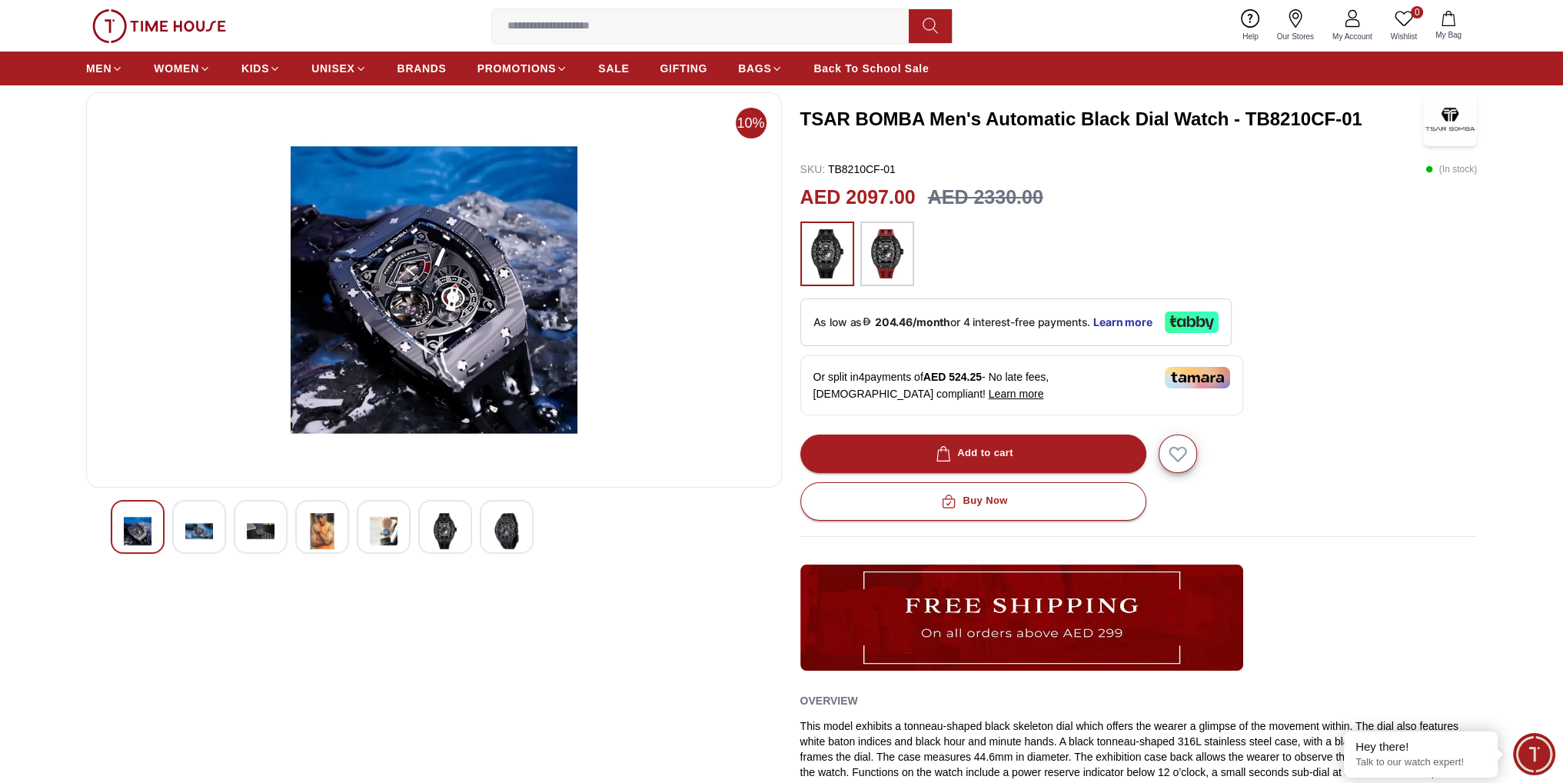
click at [363, 542] on div at bounding box center [384, 527] width 54 height 54
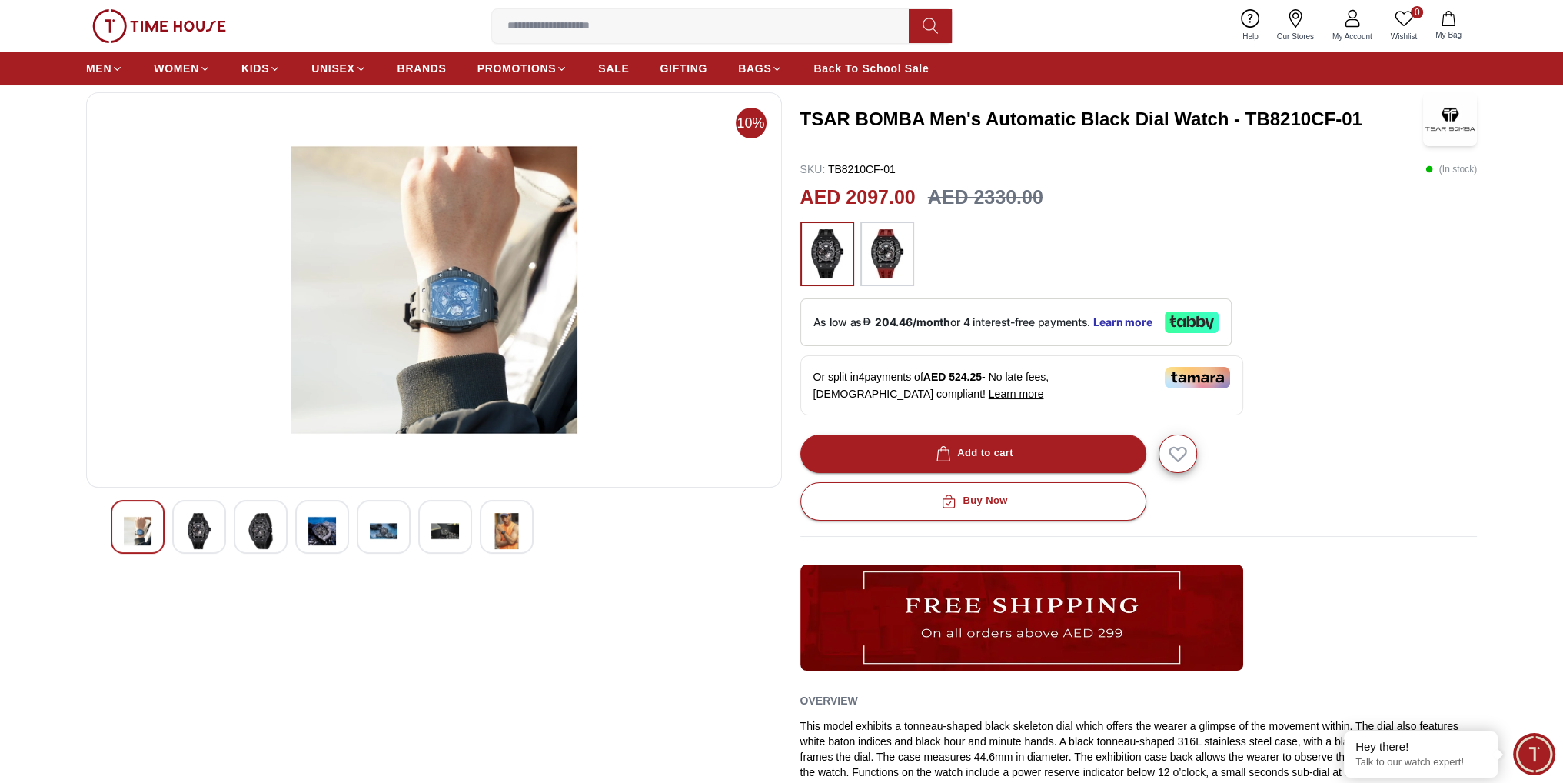
click at [406, 537] on div at bounding box center [384, 527] width 54 height 54
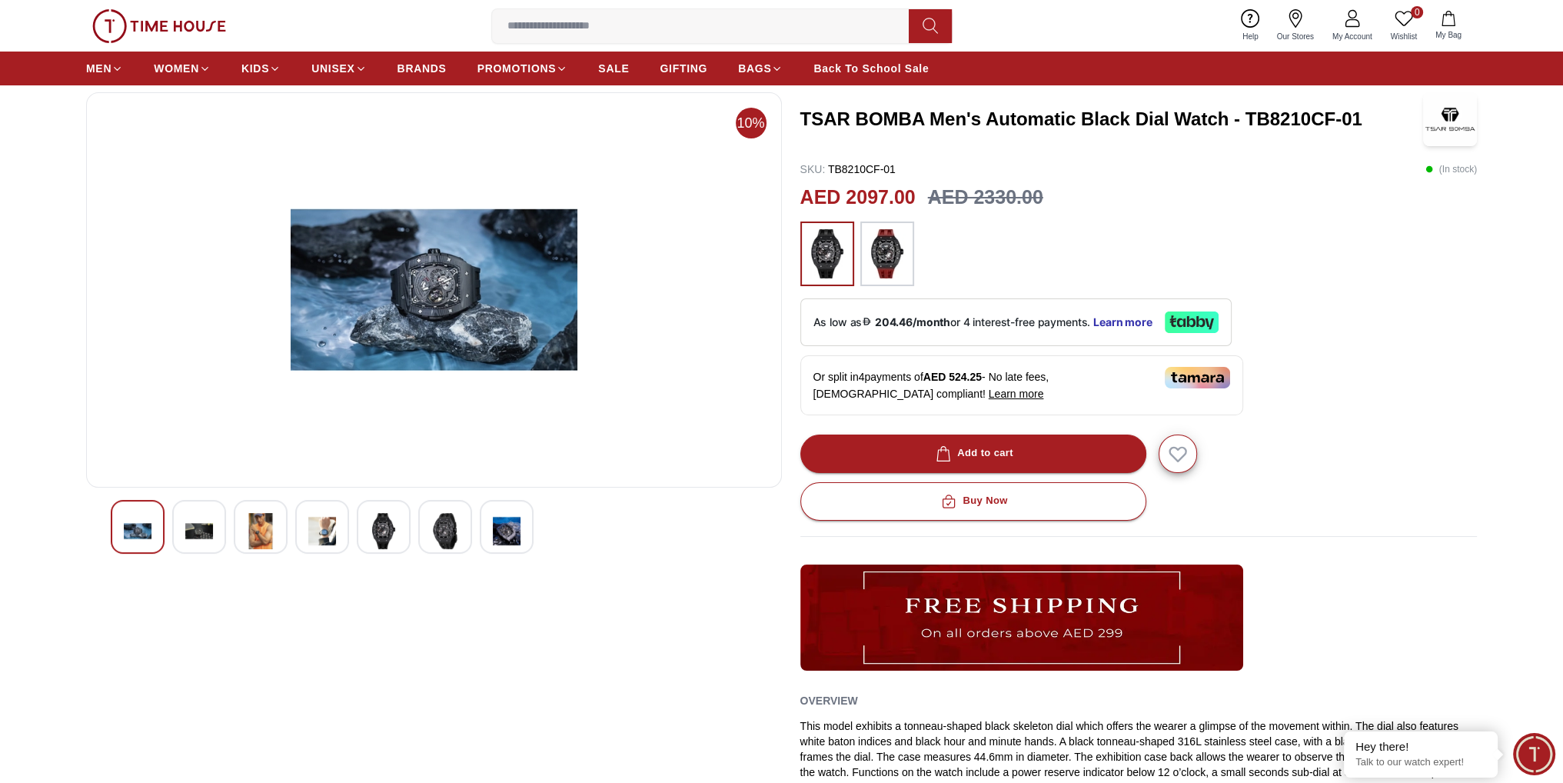
click at [446, 536] on img at bounding box center [445, 531] width 28 height 36
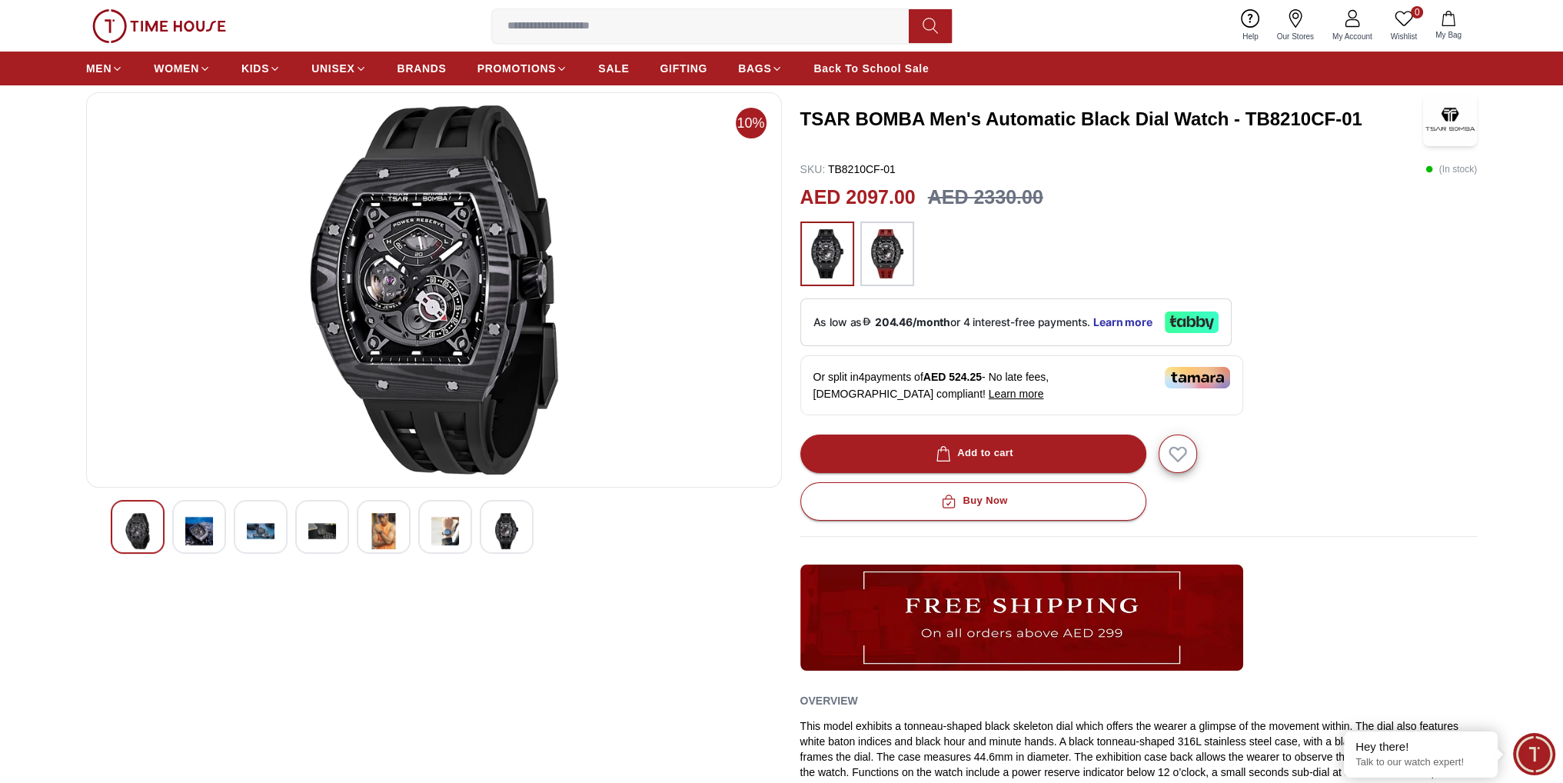
click at [454, 537] on img at bounding box center [445, 531] width 28 height 36
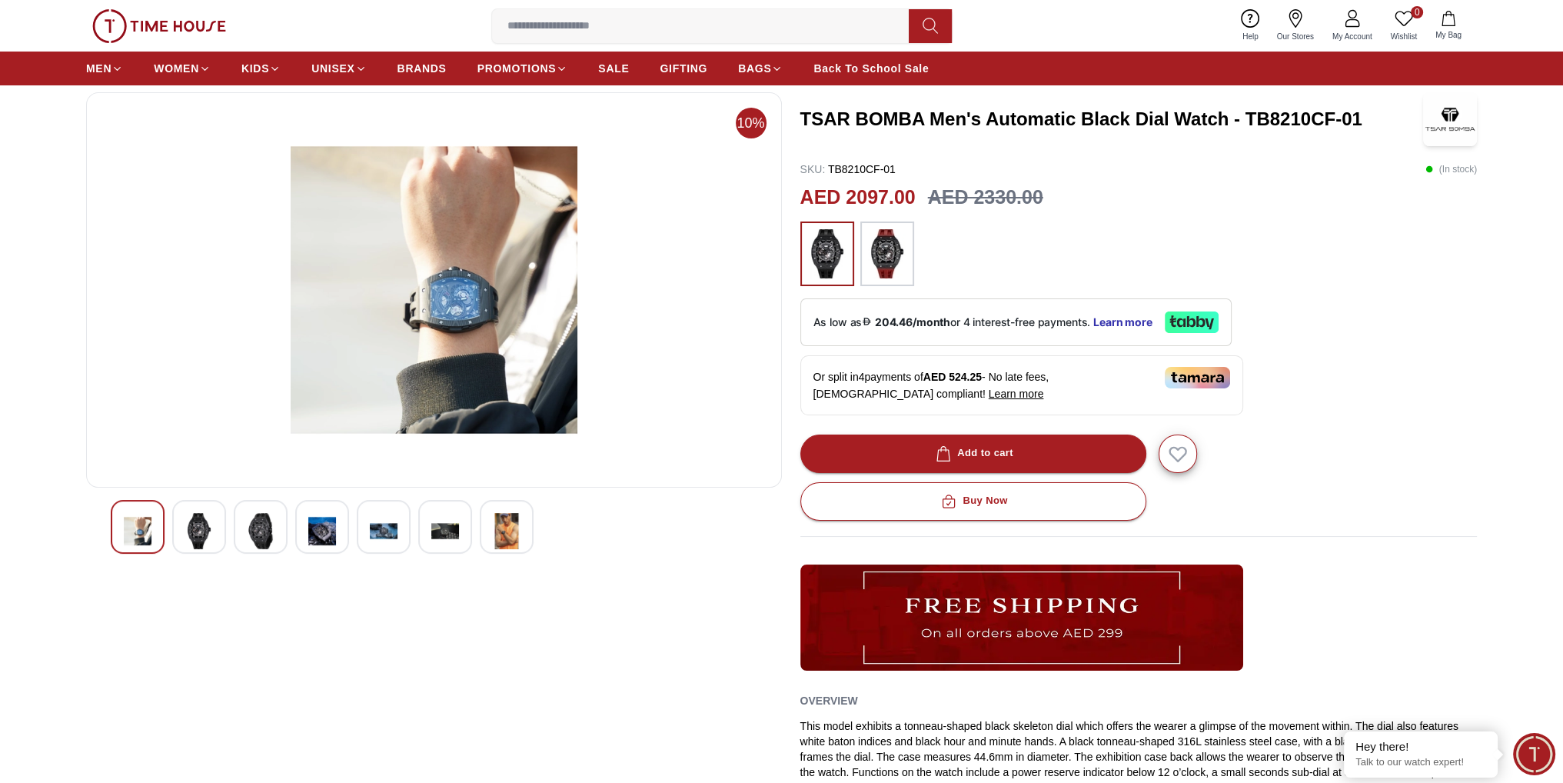
click at [511, 536] on img at bounding box center [507, 531] width 28 height 36
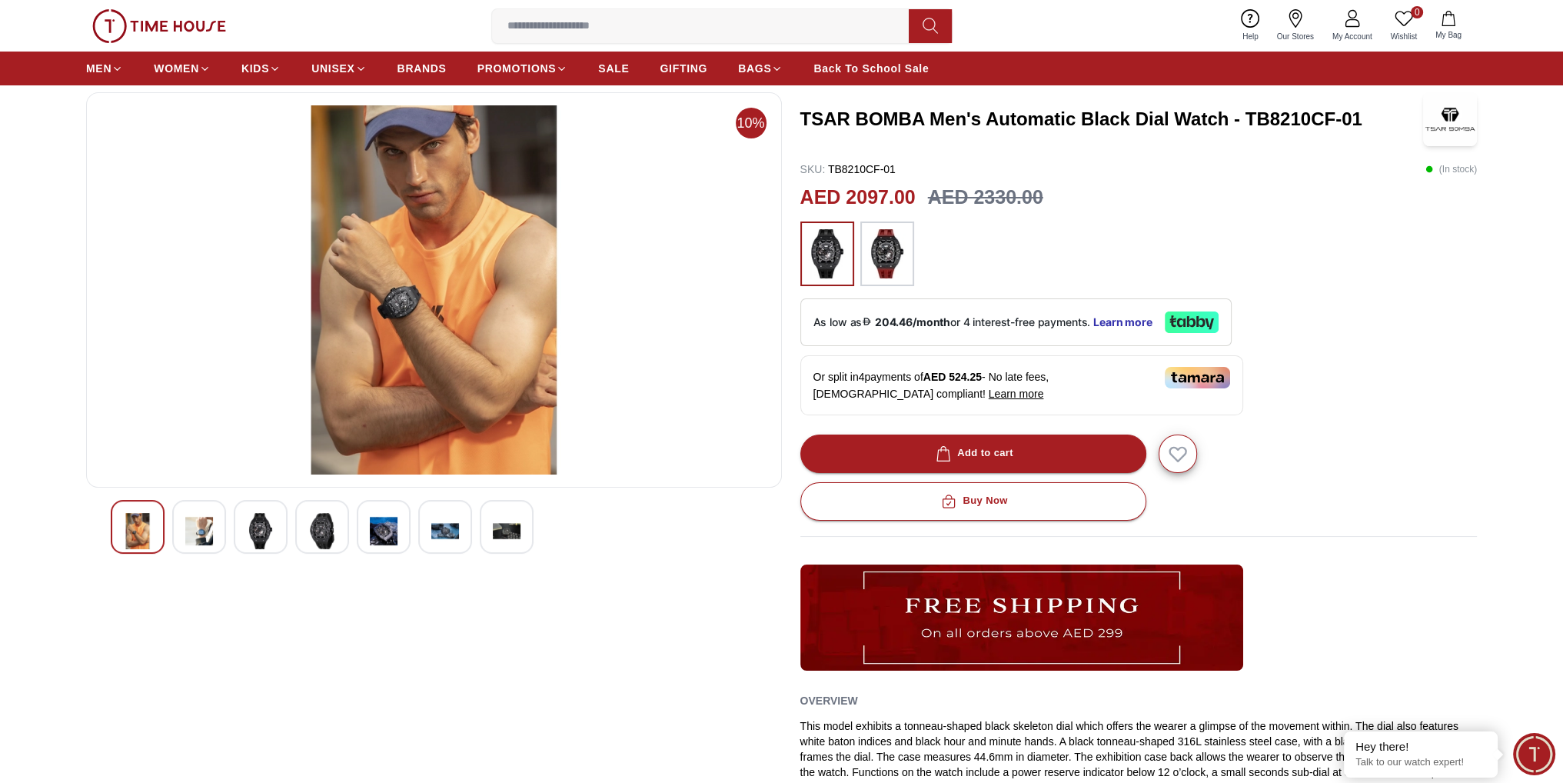
click at [400, 307] on img at bounding box center [434, 289] width 670 height 369
click at [215, 531] on div at bounding box center [199, 527] width 54 height 54
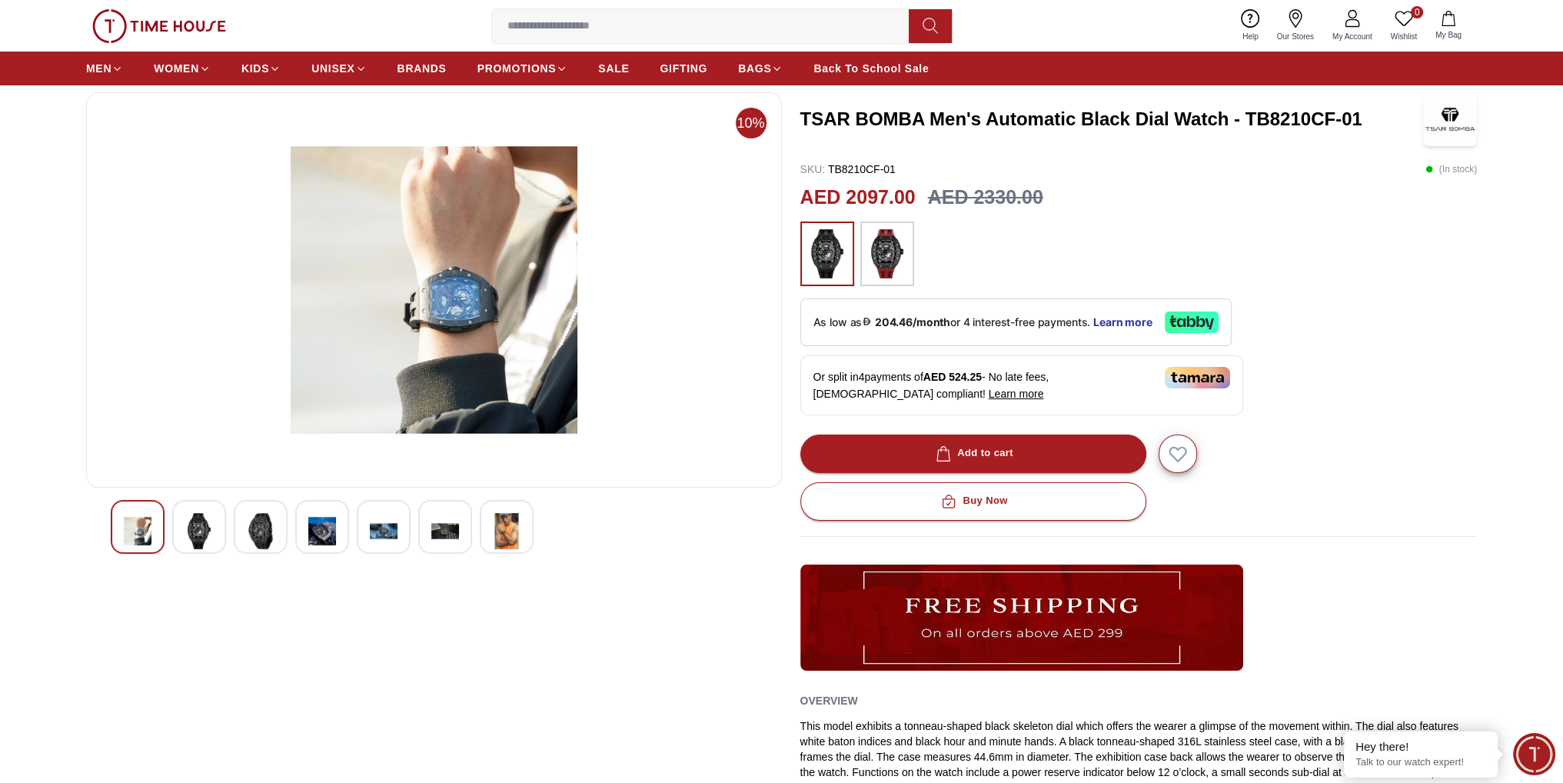
click at [271, 529] on img at bounding box center [261, 531] width 28 height 36
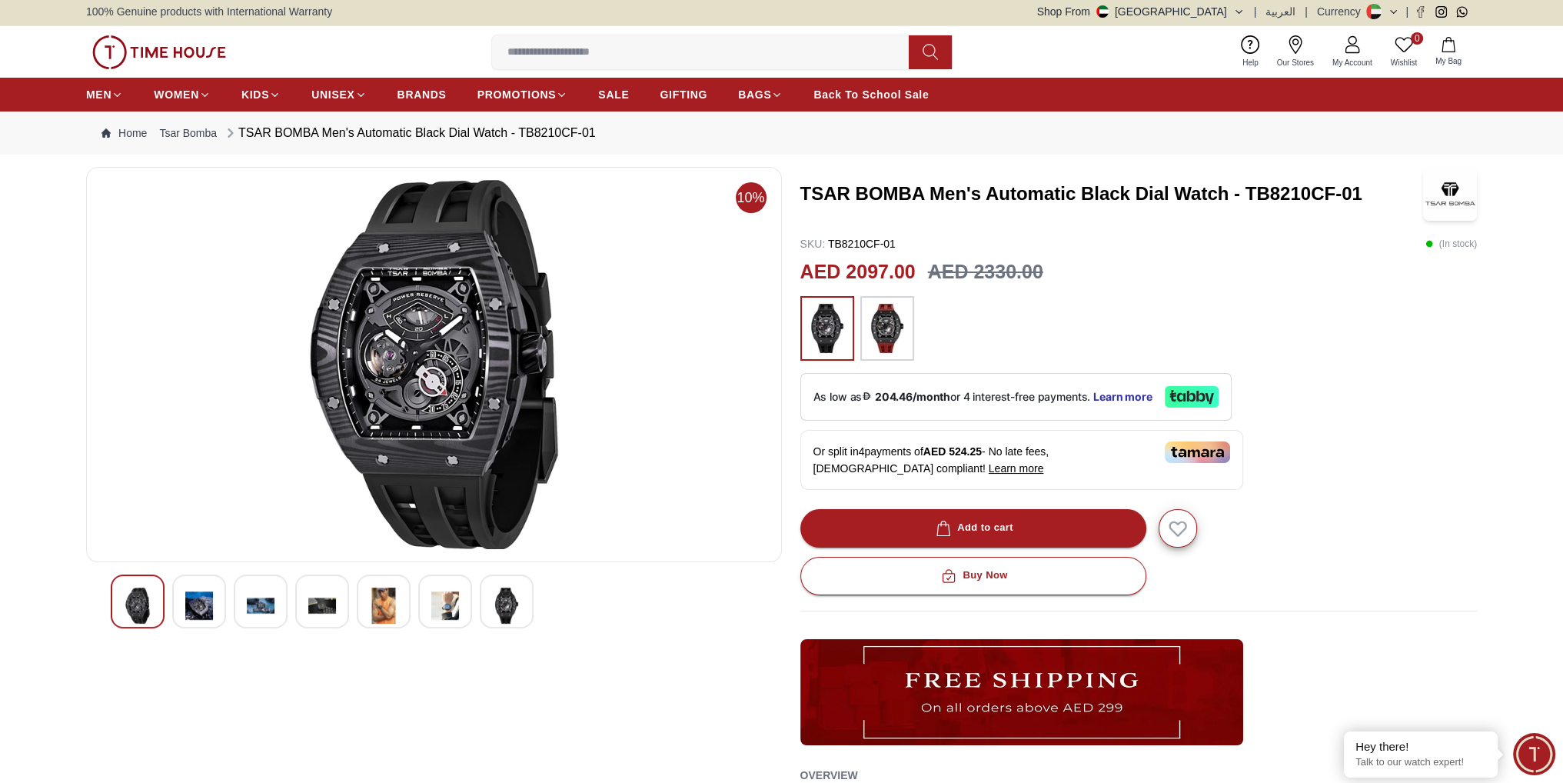
scroll to position [0, 0]
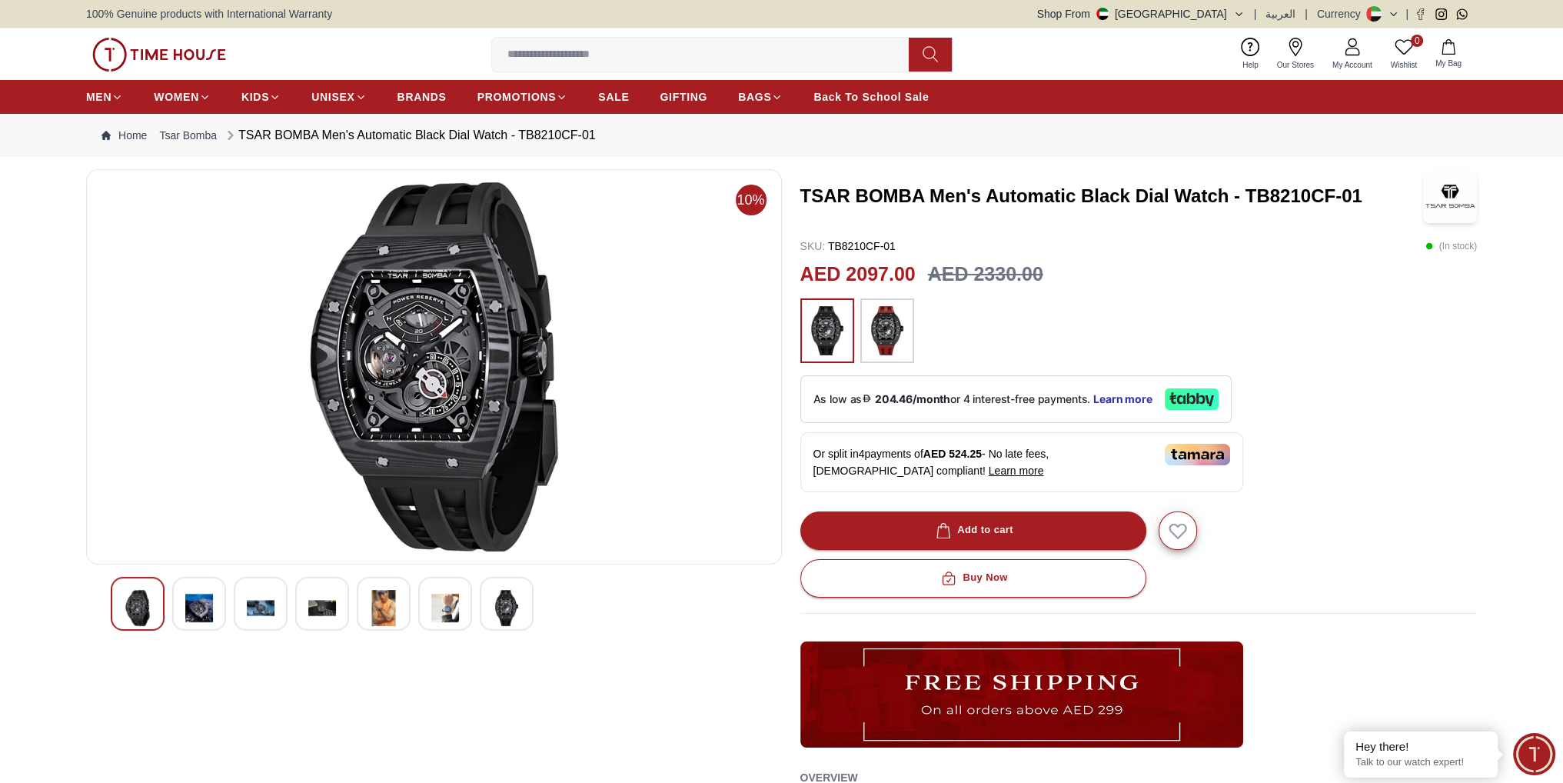
click at [443, 344] on img at bounding box center [434, 366] width 670 height 369
click at [205, 588] on div at bounding box center [199, 604] width 54 height 54
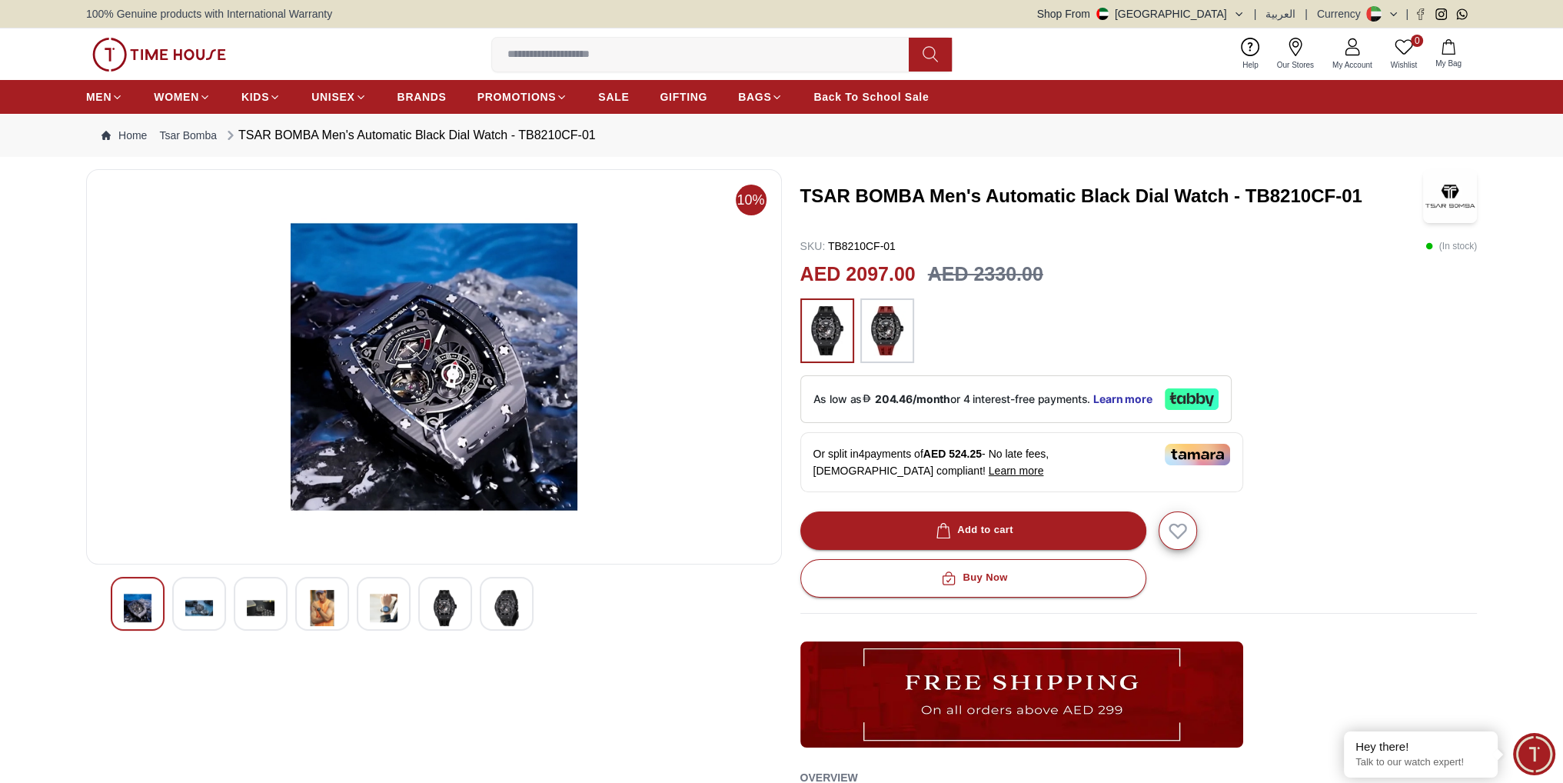
click at [238, 601] on div at bounding box center [261, 604] width 54 height 54
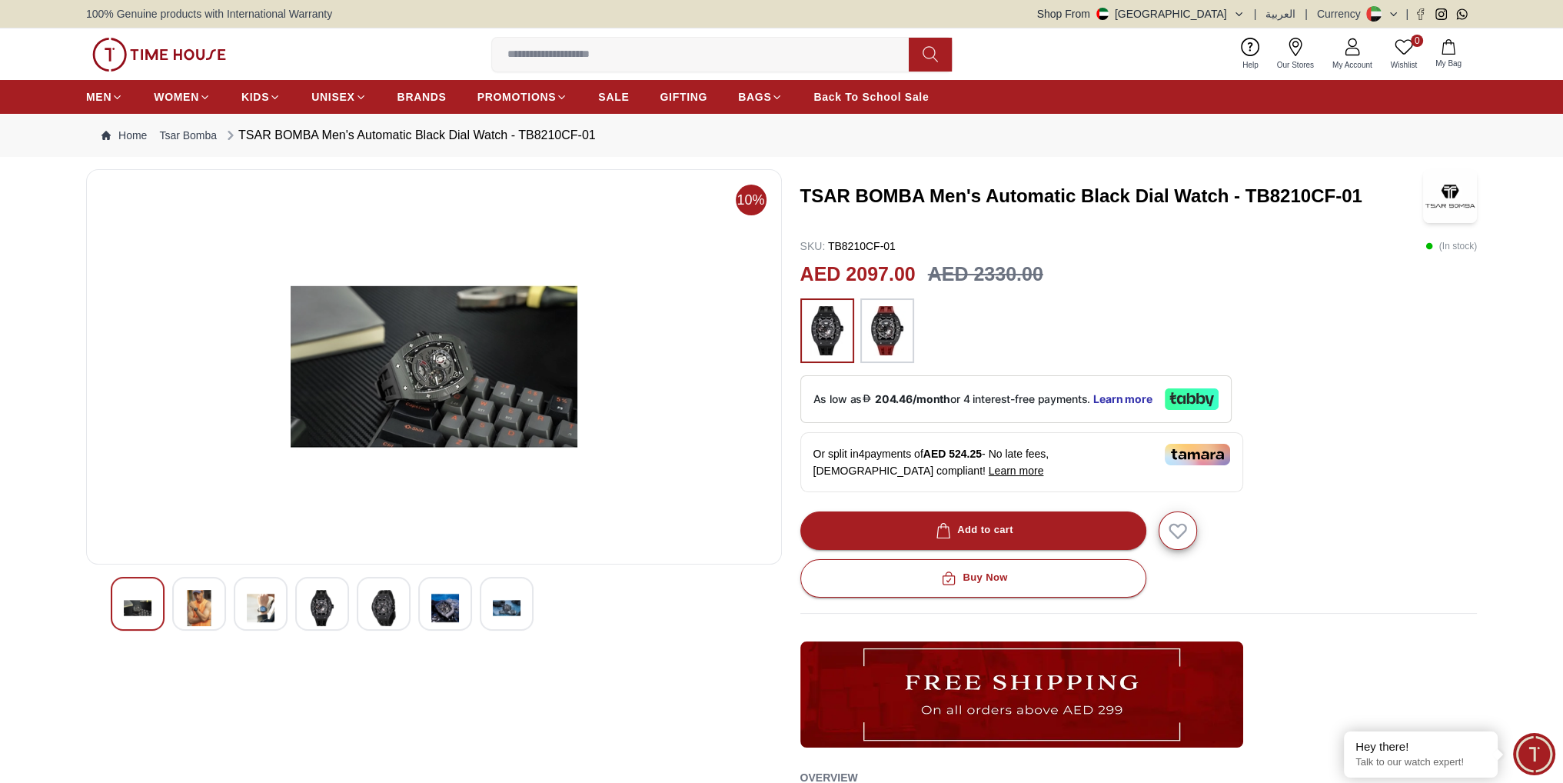
click at [271, 608] on img at bounding box center [261, 608] width 28 height 36
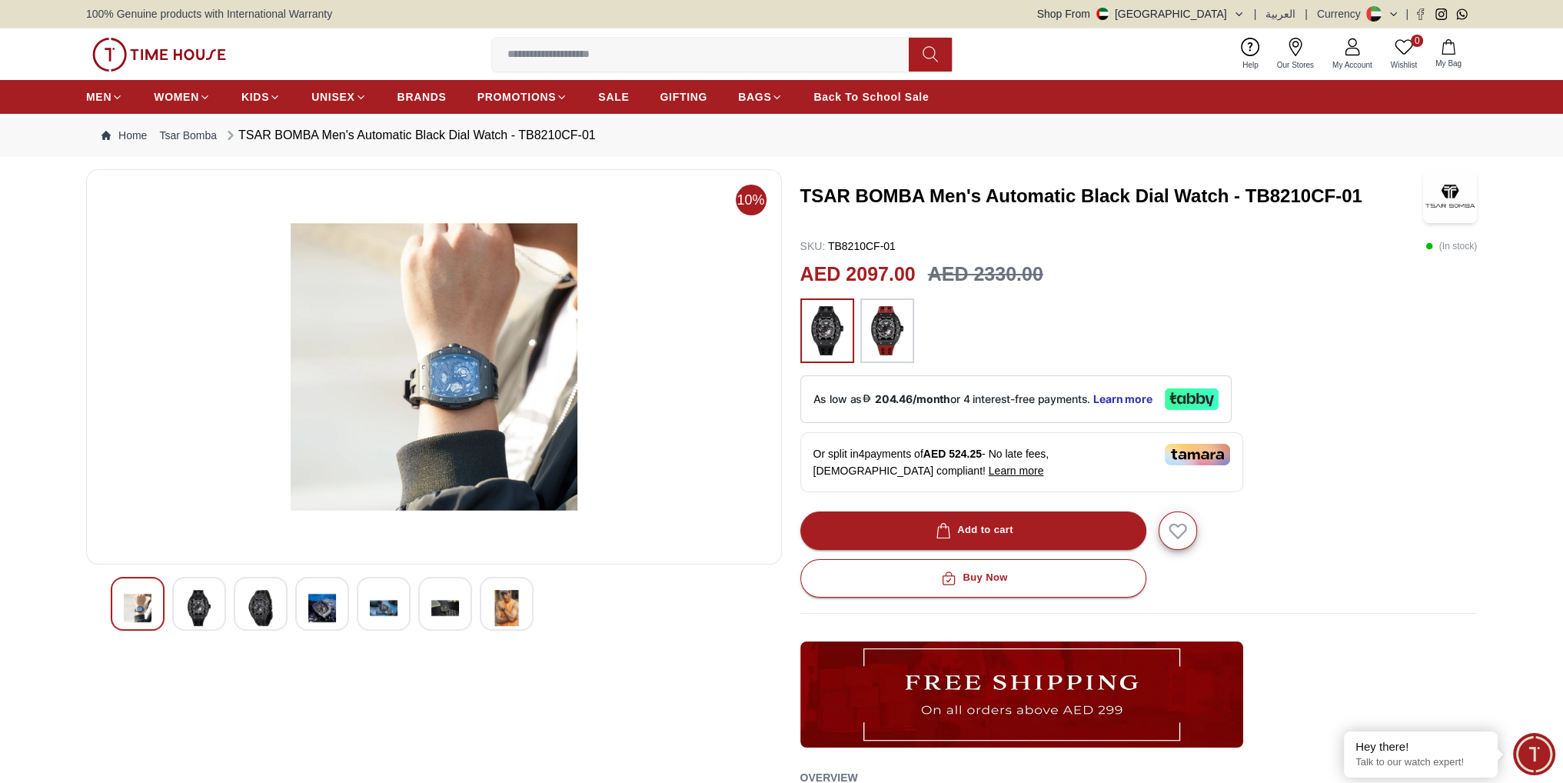
click at [378, 607] on img at bounding box center [384, 608] width 28 height 36
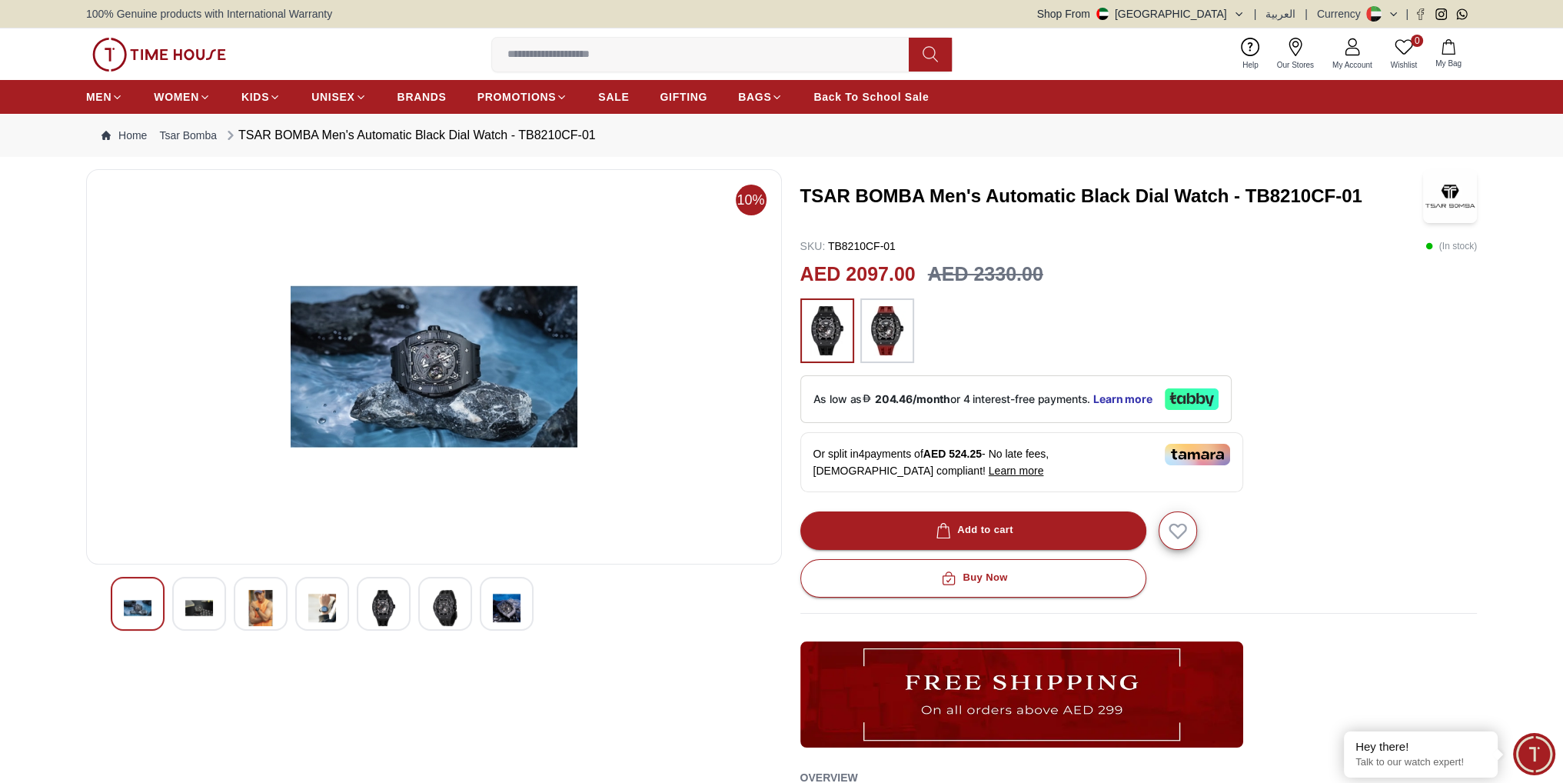
click at [440, 611] on img at bounding box center [445, 608] width 28 height 36
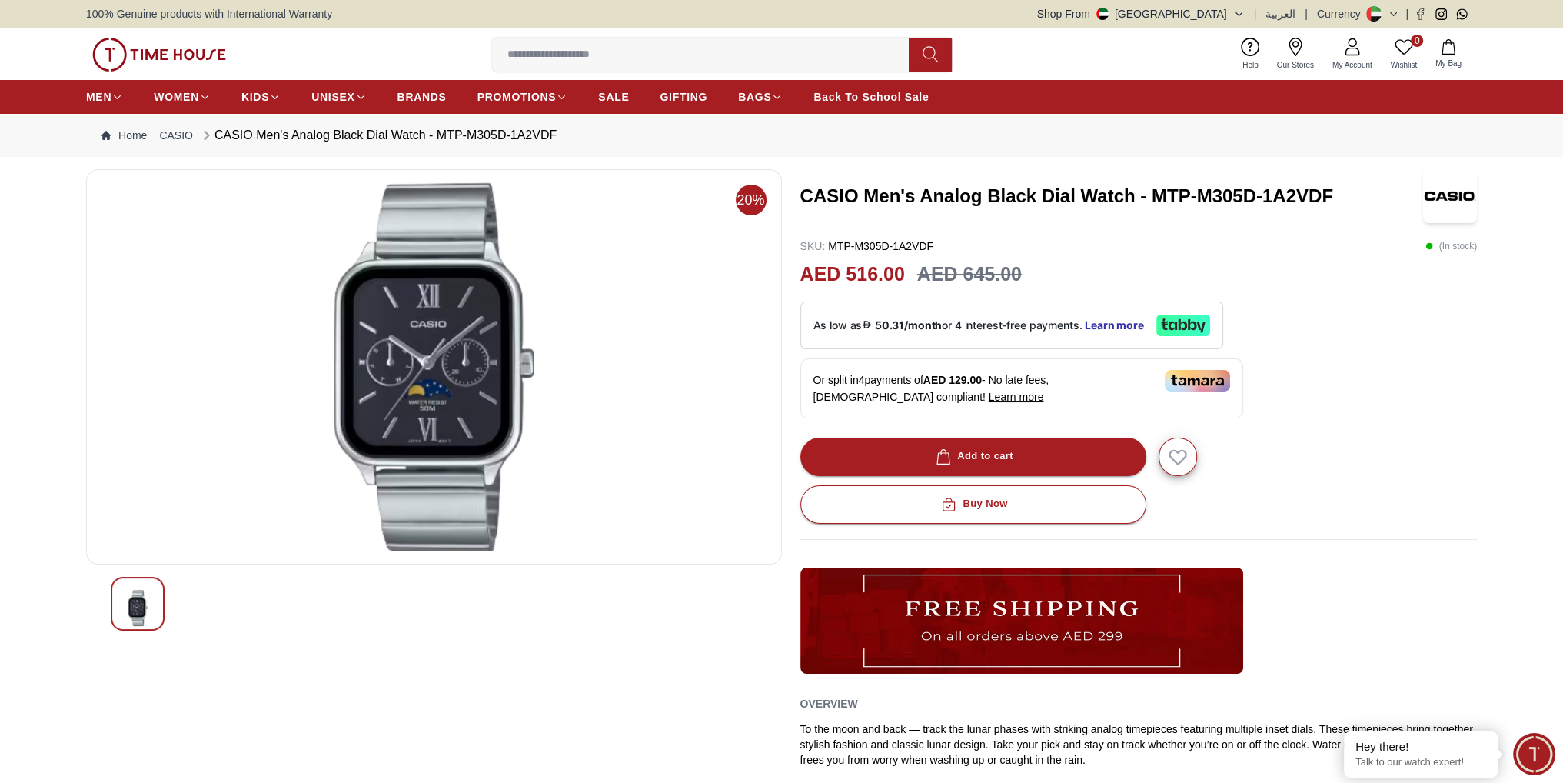
click at [394, 421] on img at bounding box center [434, 366] width 670 height 369
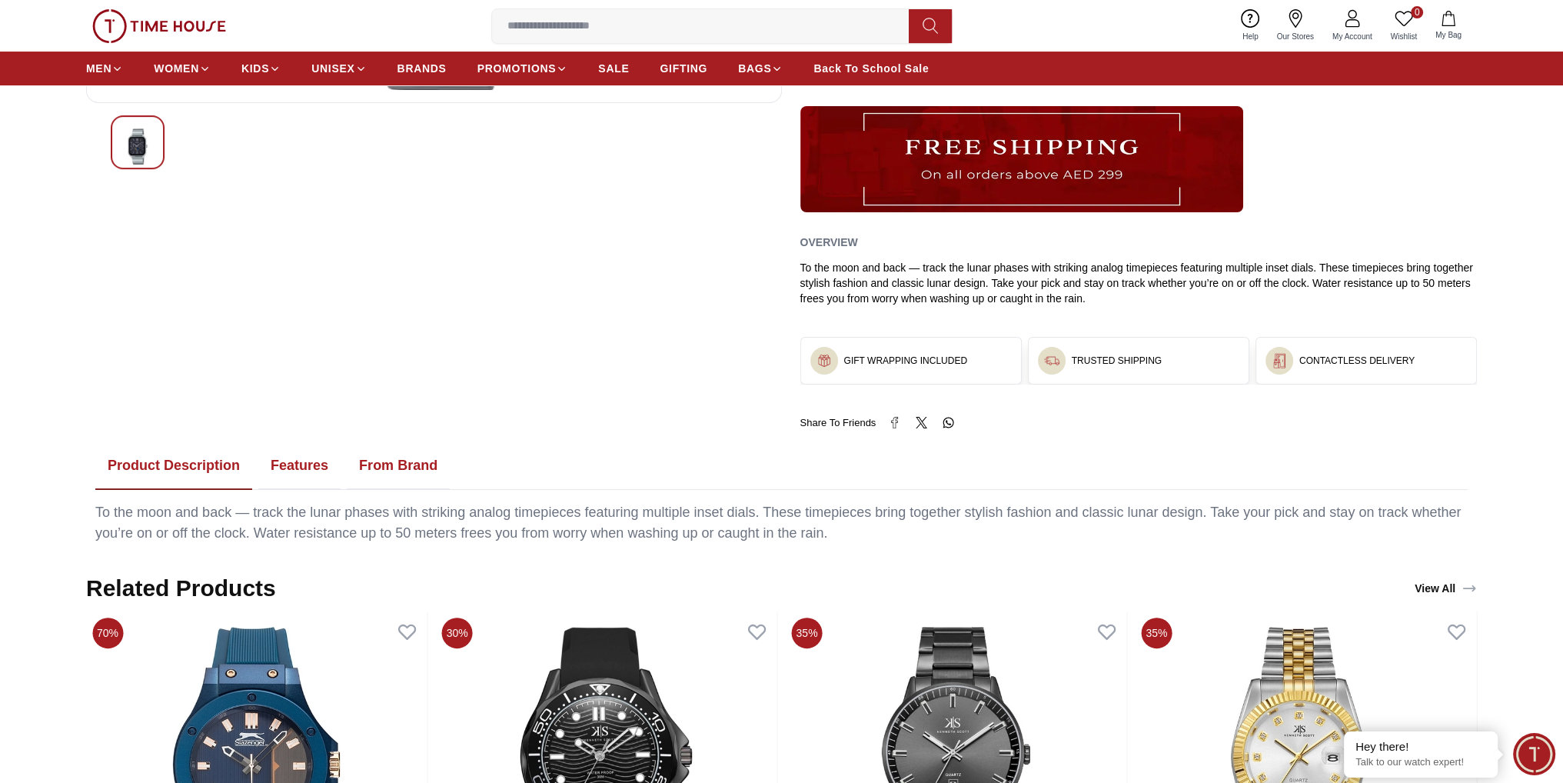
scroll to position [77, 0]
